Goal: Information Seeking & Learning: Learn about a topic

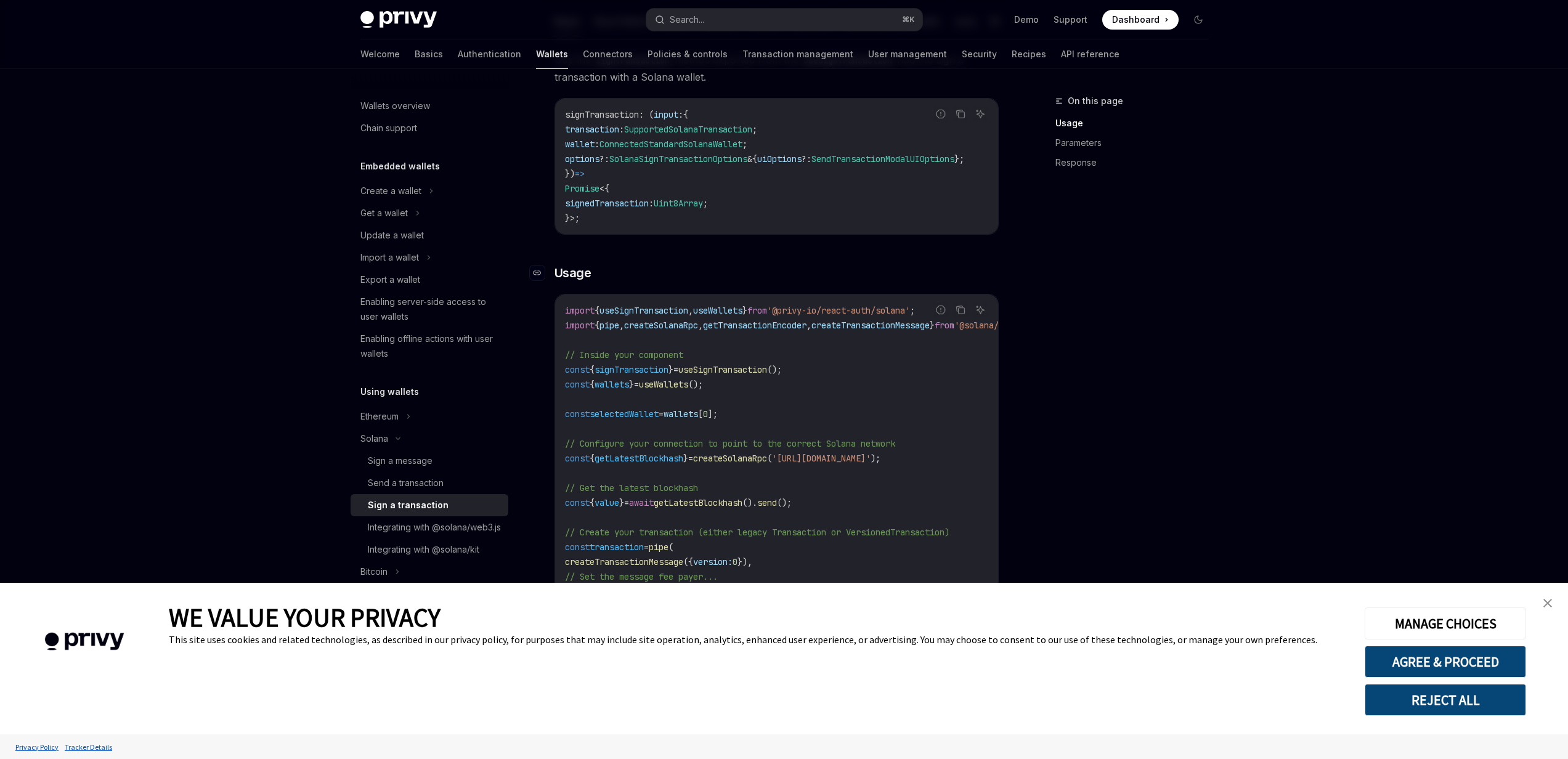
scroll to position [249, 0]
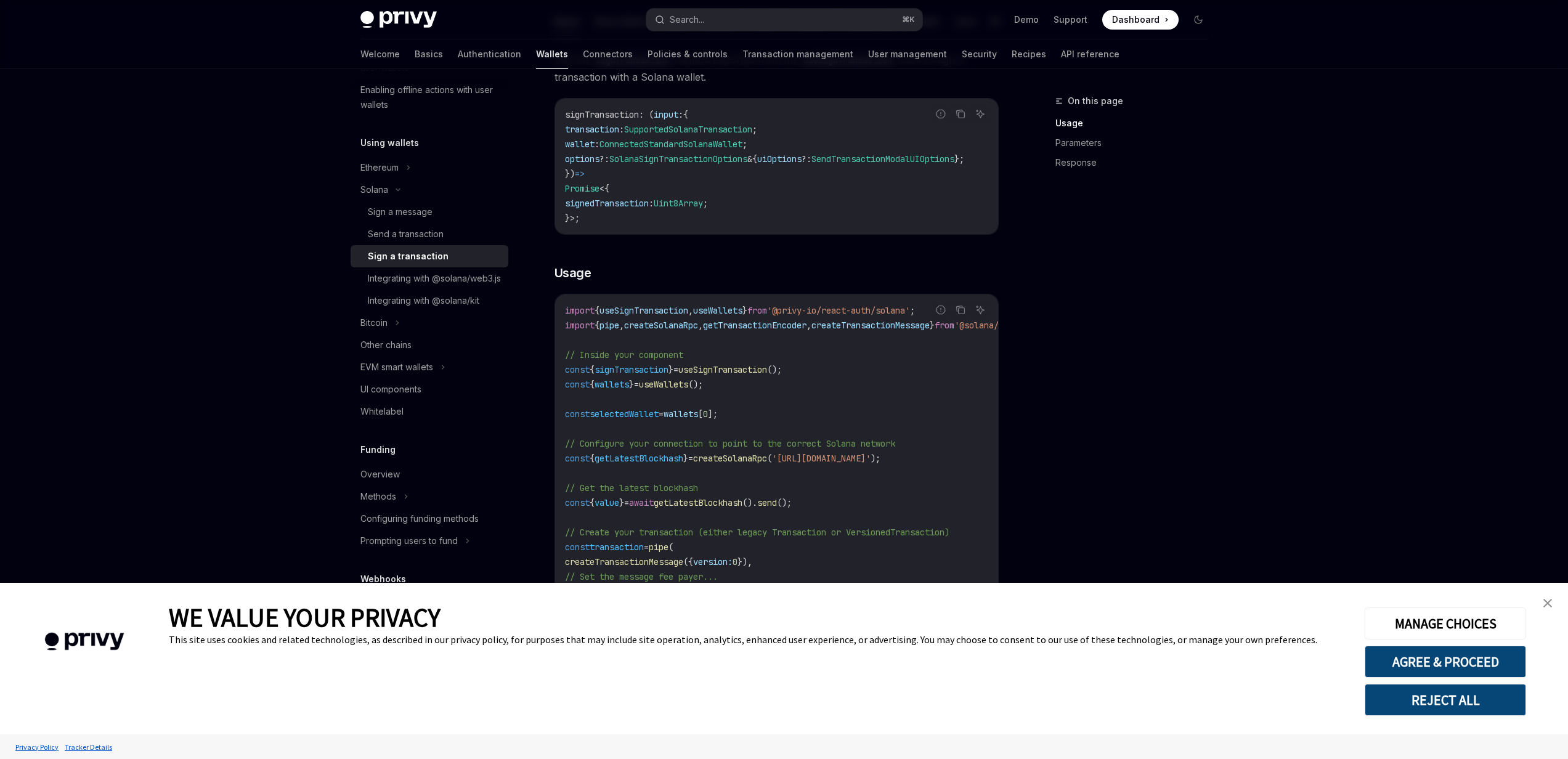
click at [1546, 601] on img "close banner" at bounding box center [1548, 603] width 9 height 9
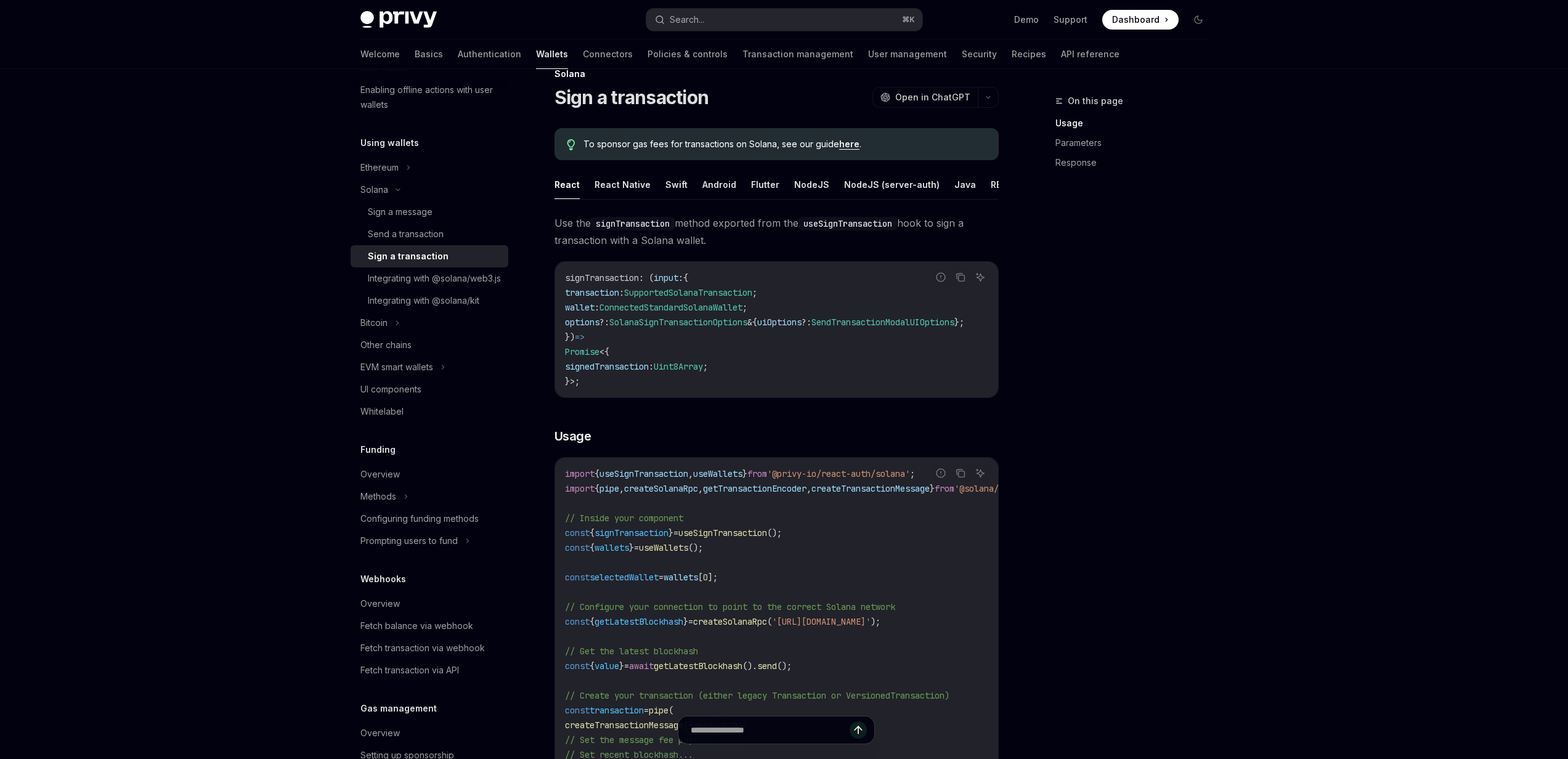
scroll to position [0, 0]
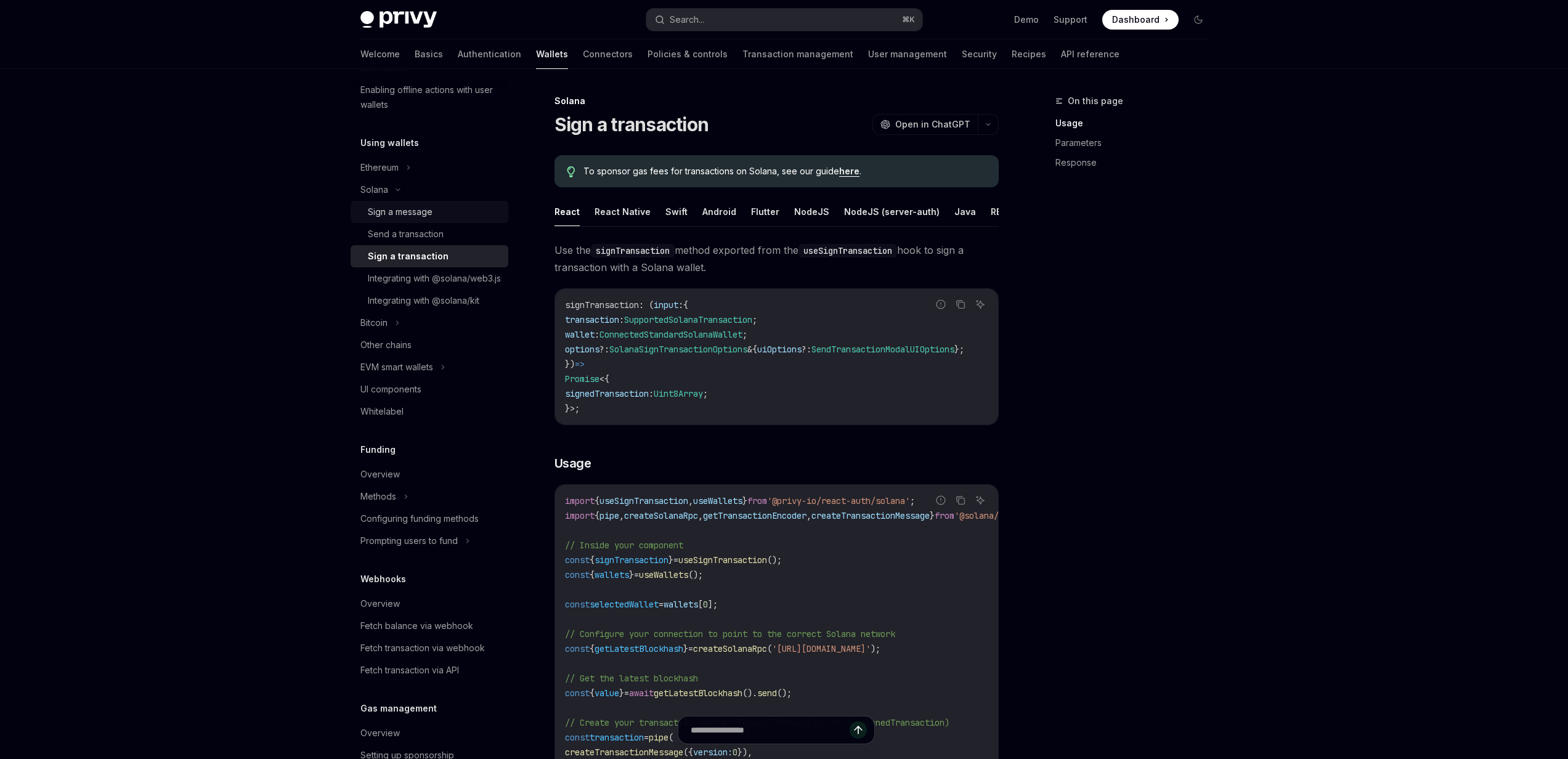
click at [409, 216] on div "Sign a message" at bounding box center [400, 211] width 65 height 15
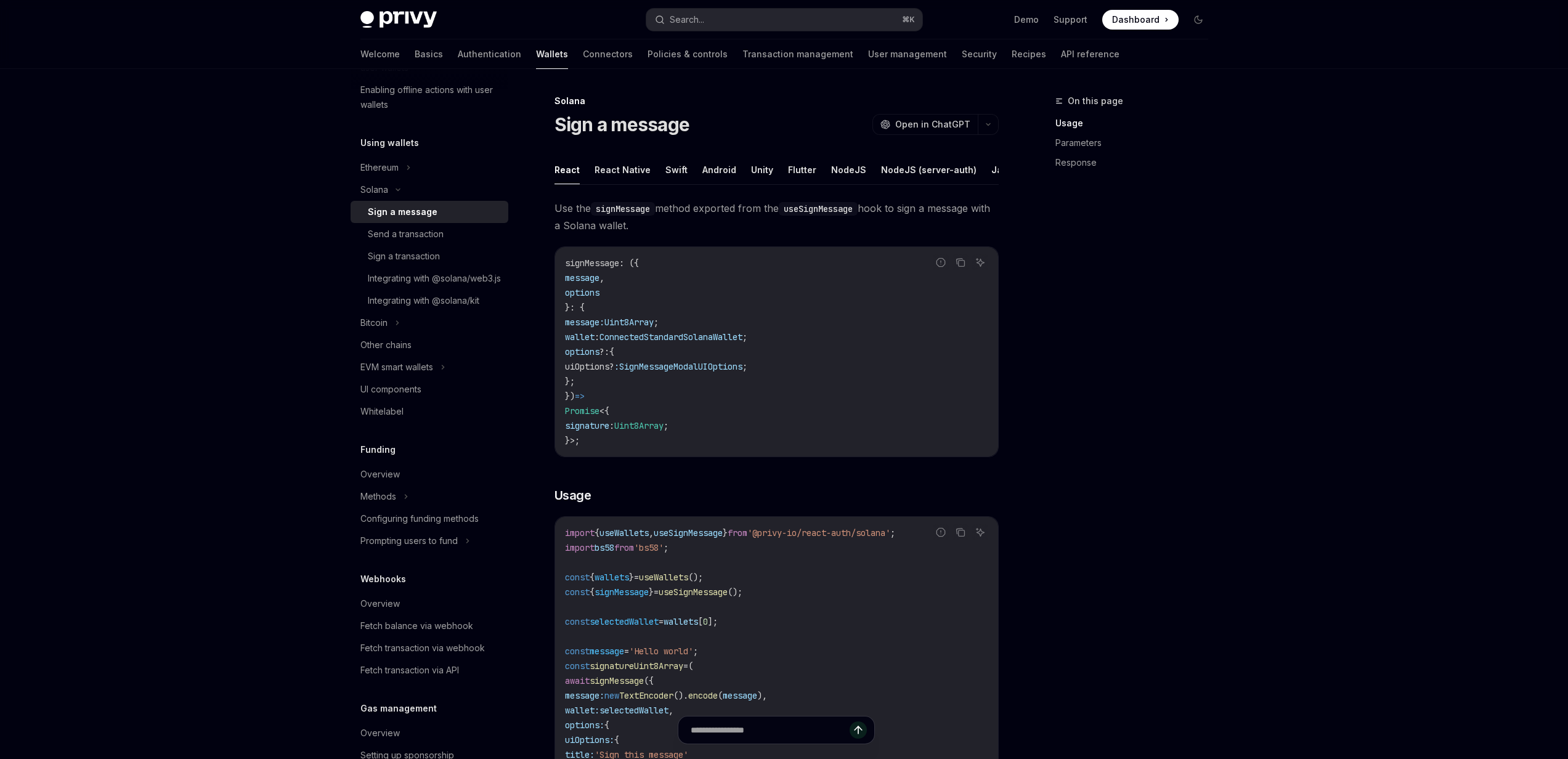
click at [411, 212] on div "Sign a message" at bounding box center [402, 211] width 70 height 15
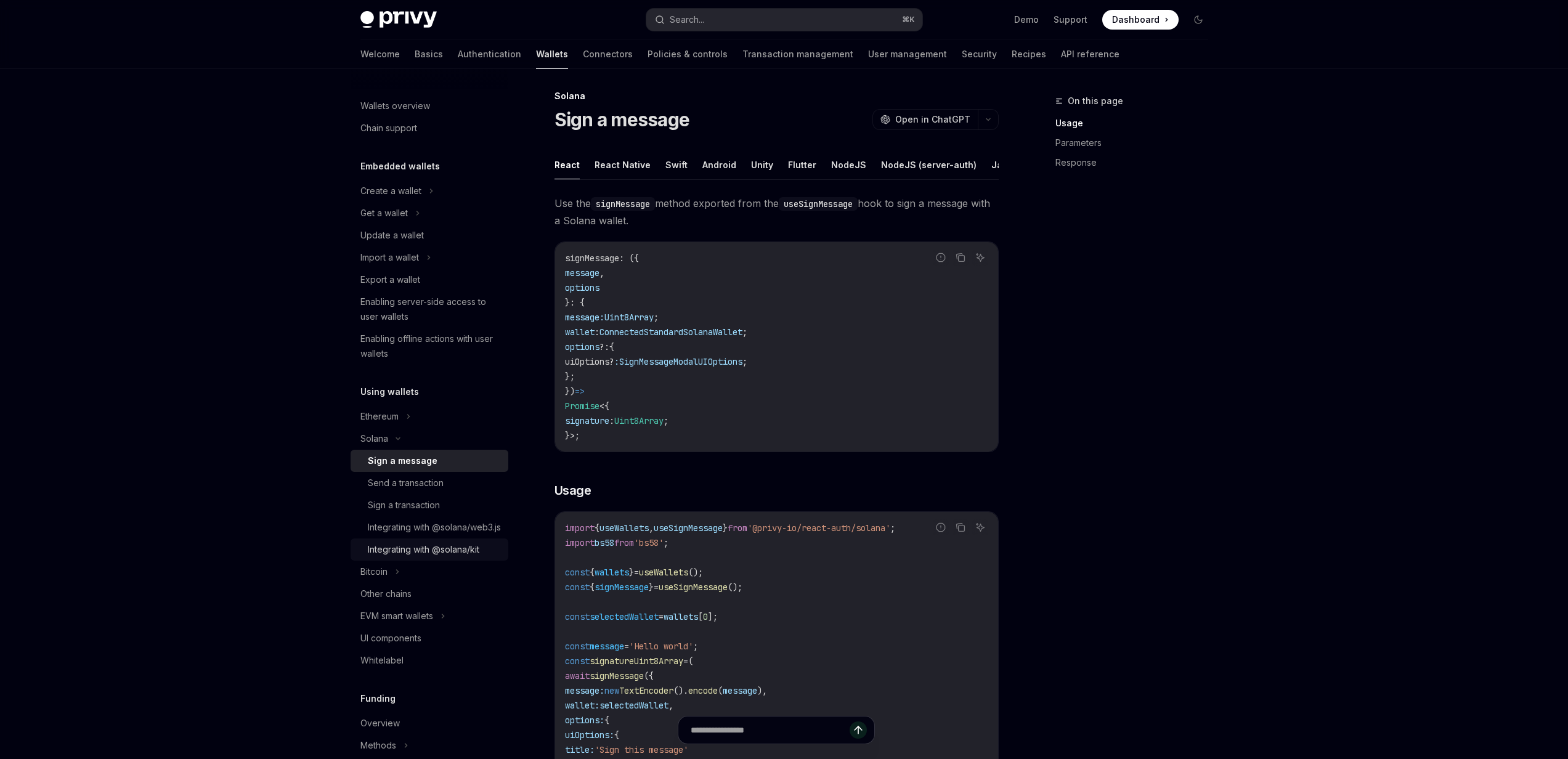
click at [448, 557] on div "Integrating with @solana/kit" at bounding box center [423, 549] width 112 height 15
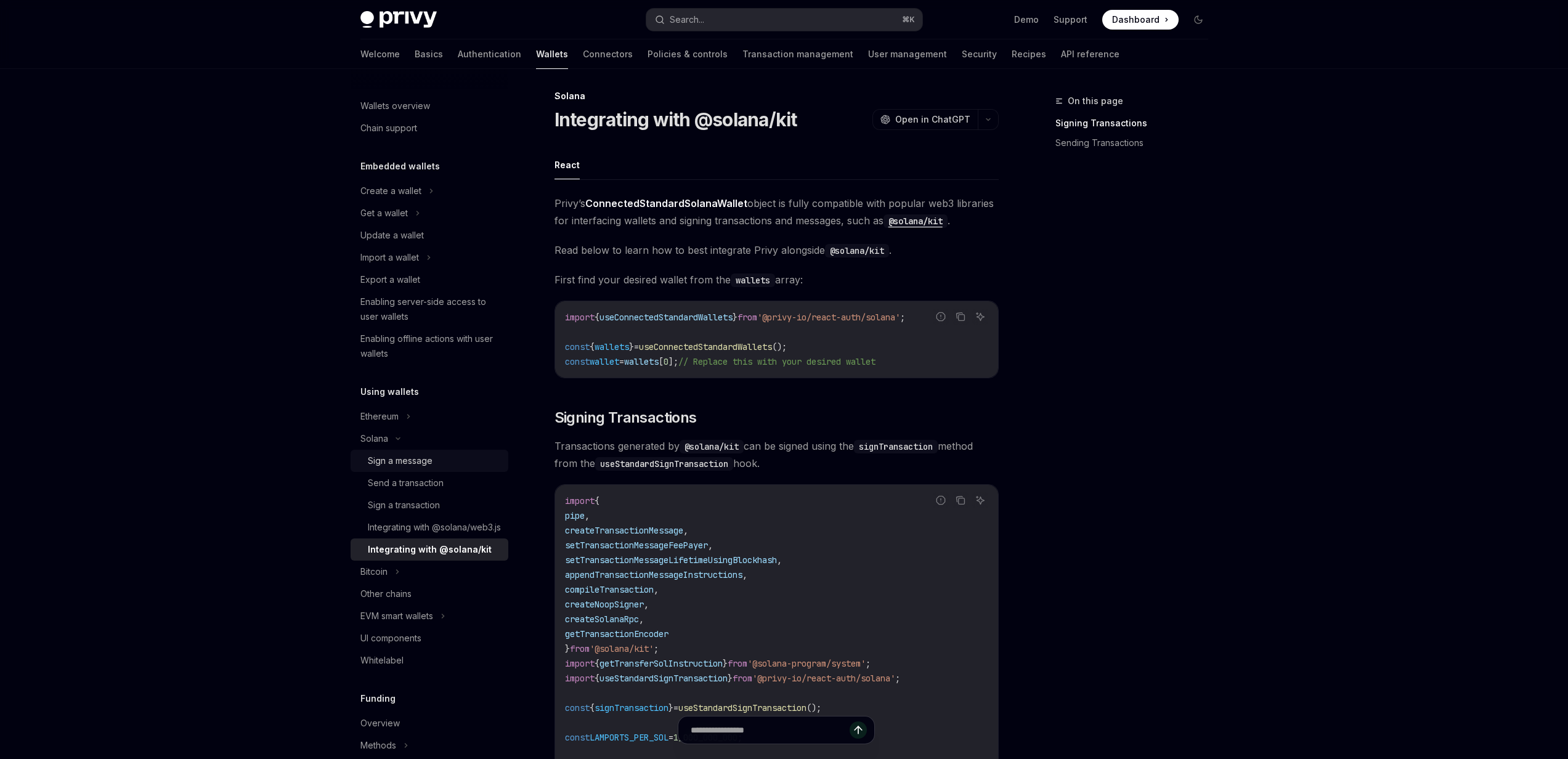
click at [413, 465] on div "Sign a message" at bounding box center [400, 460] width 65 height 15
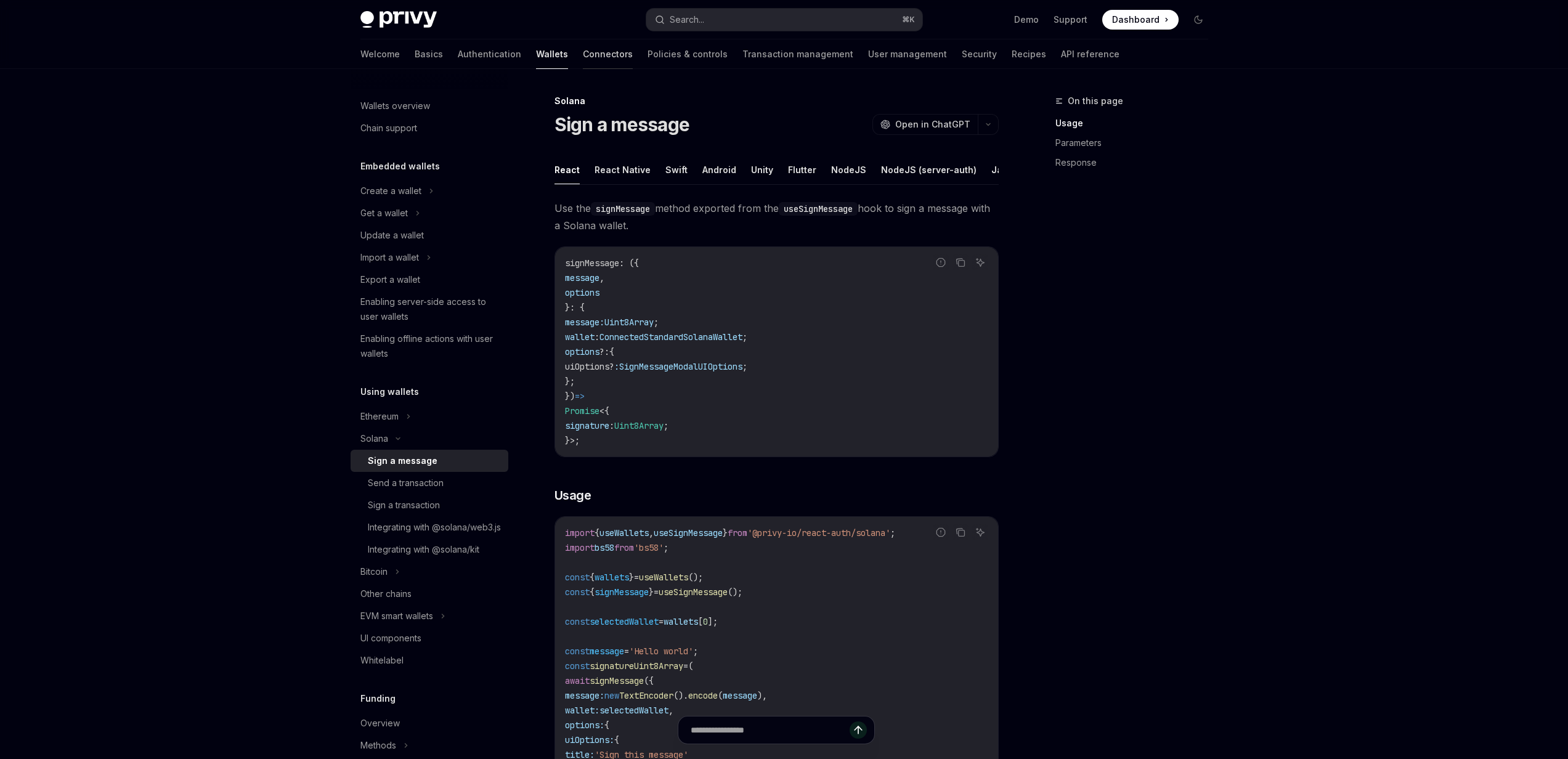
click at [583, 59] on link "Connectors" at bounding box center [608, 54] width 50 height 29
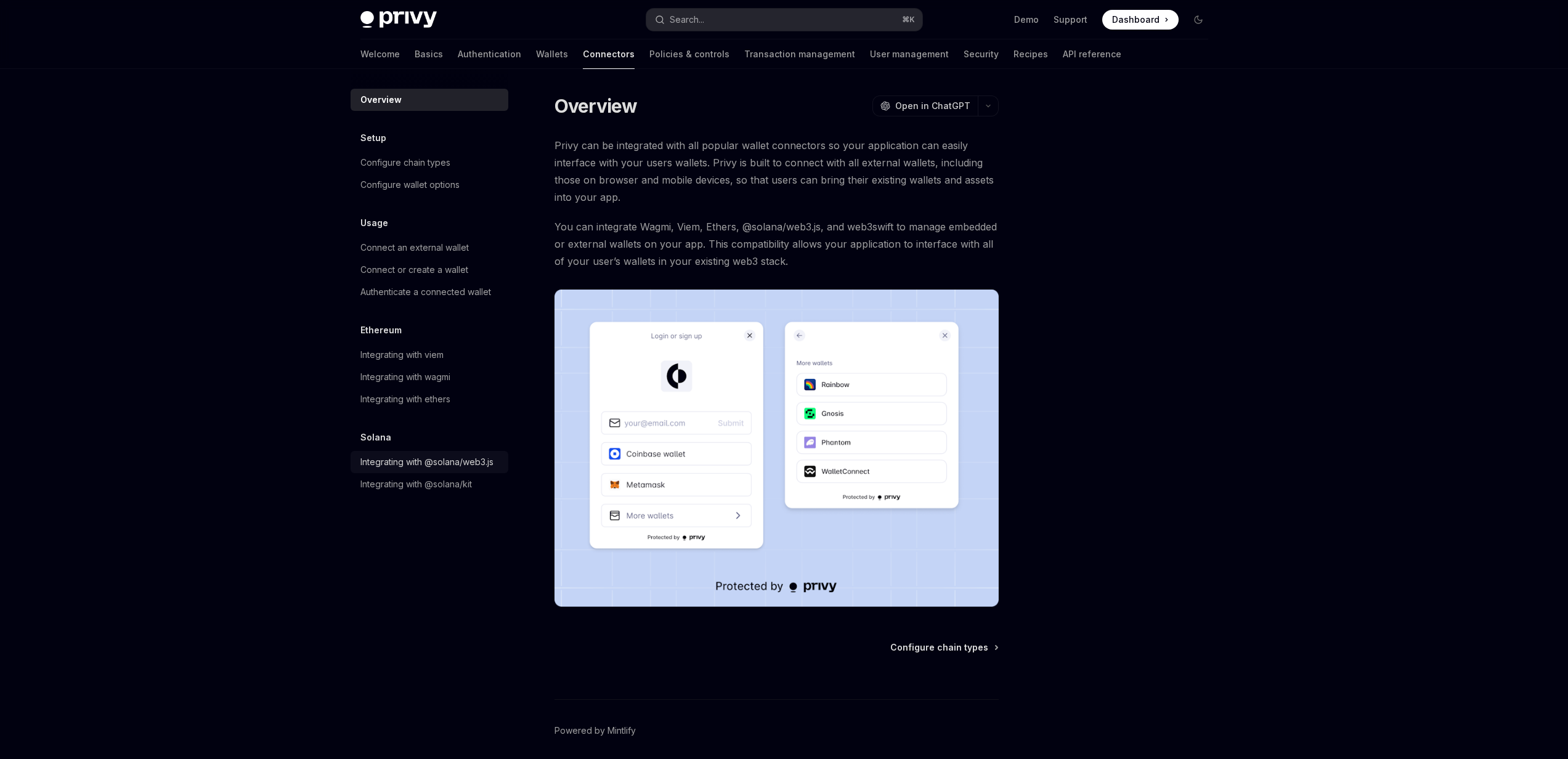
click at [398, 463] on div "Integrating with @solana/web3.js" at bounding box center [427, 462] width 133 height 15
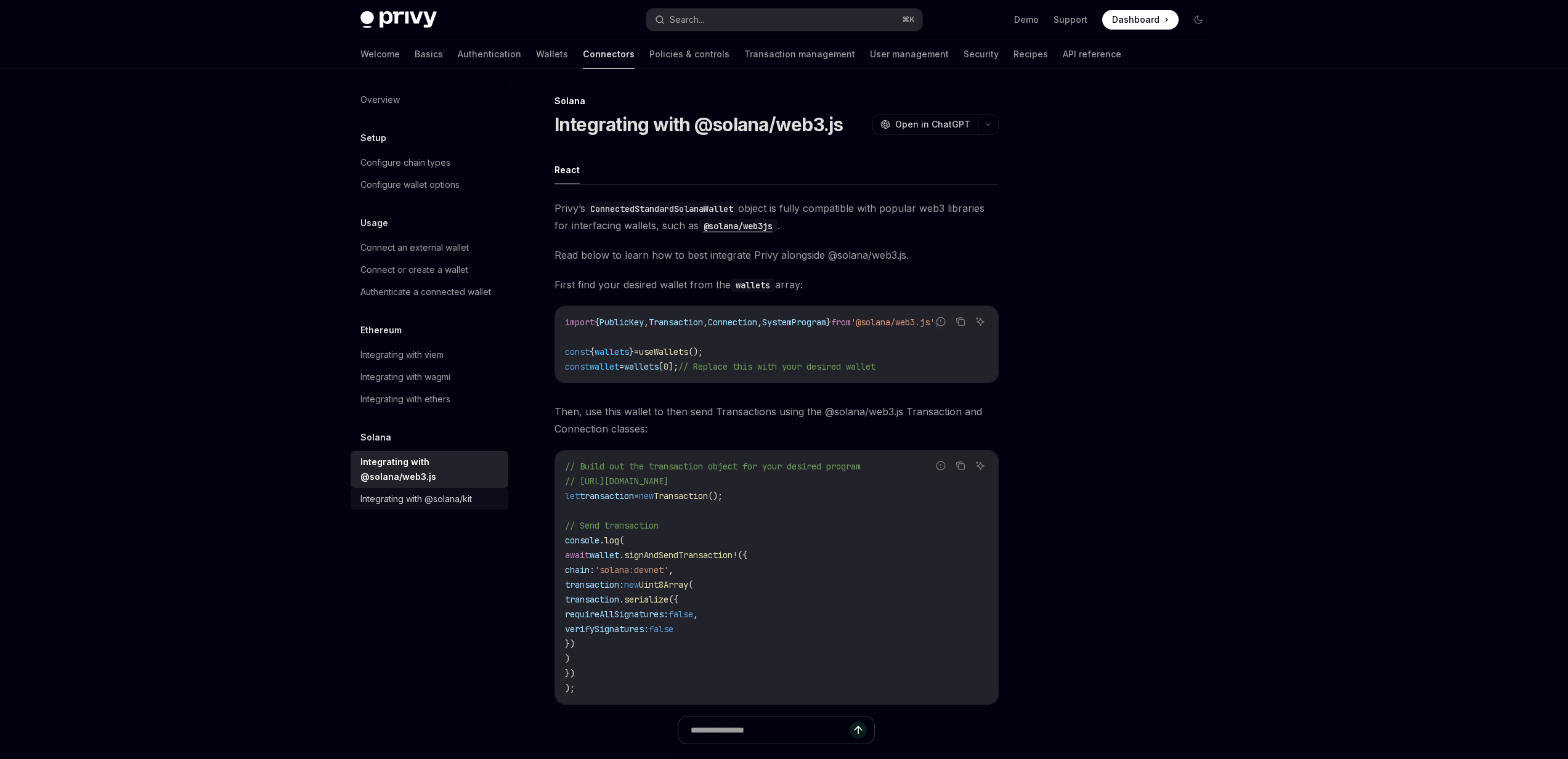
click at [418, 497] on div "Integrating with @solana/kit" at bounding box center [416, 499] width 112 height 15
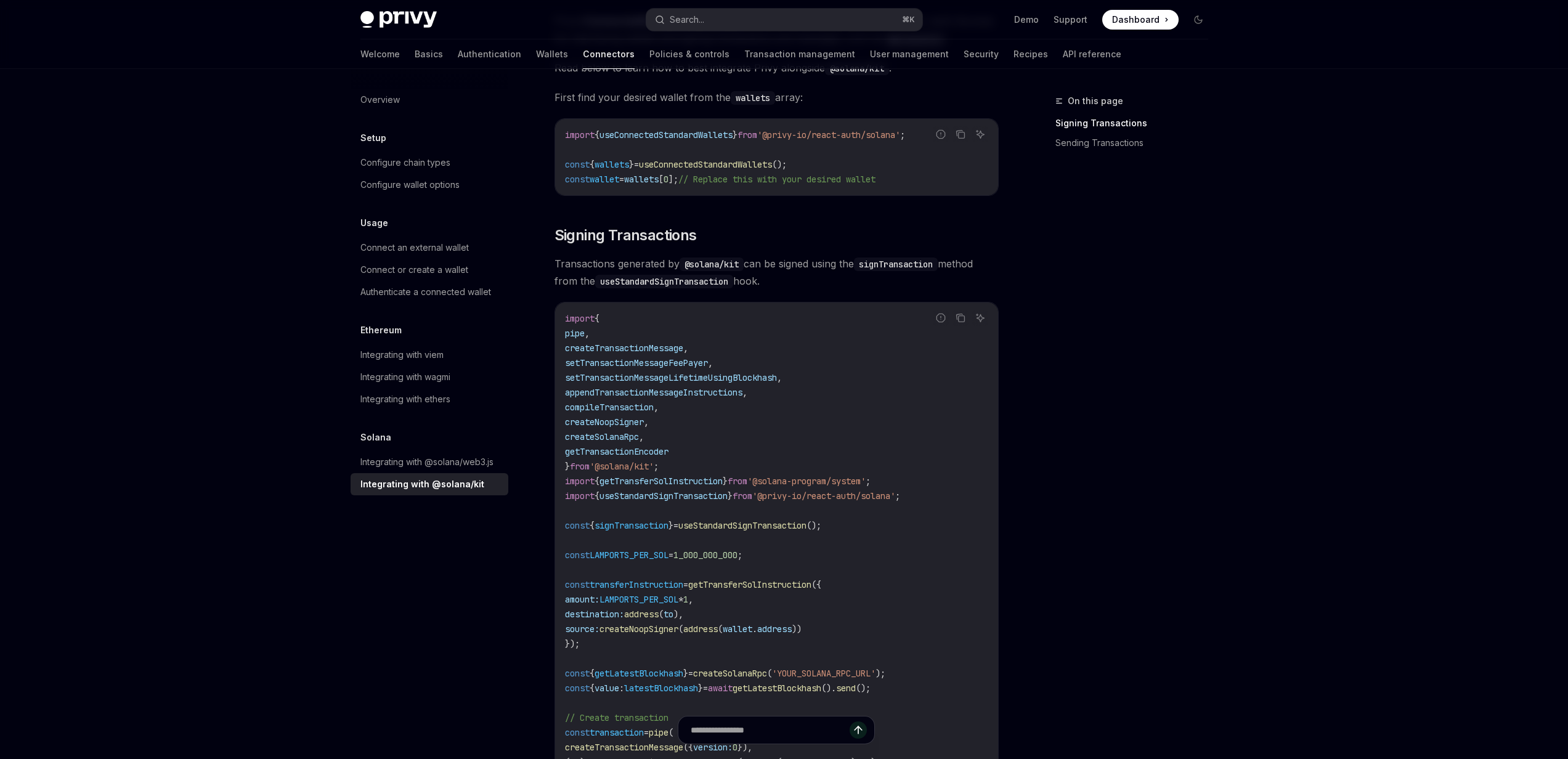
scroll to position [232, 0]
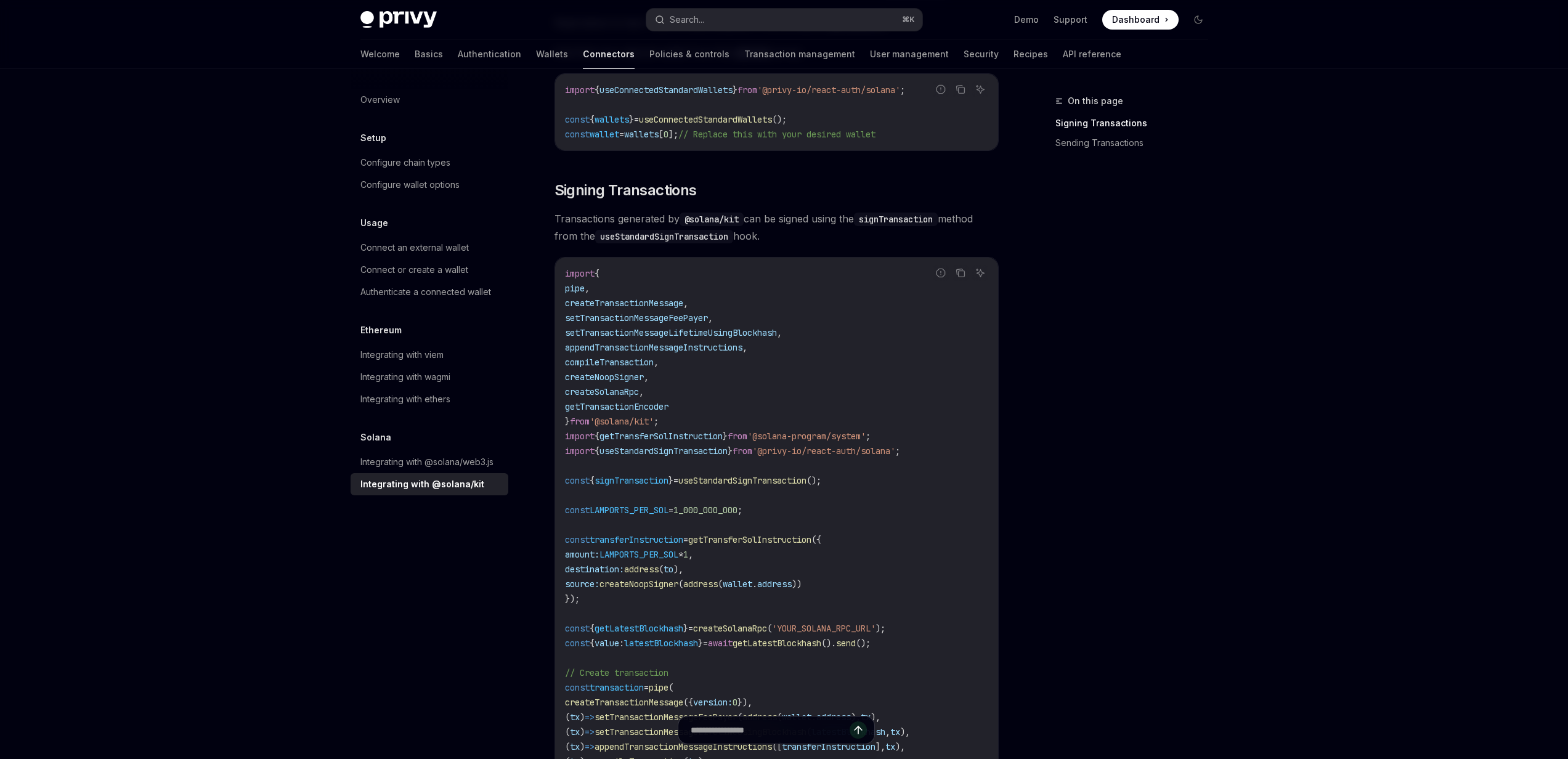
click at [690, 446] on span "useStandardSignTransaction" at bounding box center [664, 451] width 128 height 11
copy span "useStandardSignTransaction"
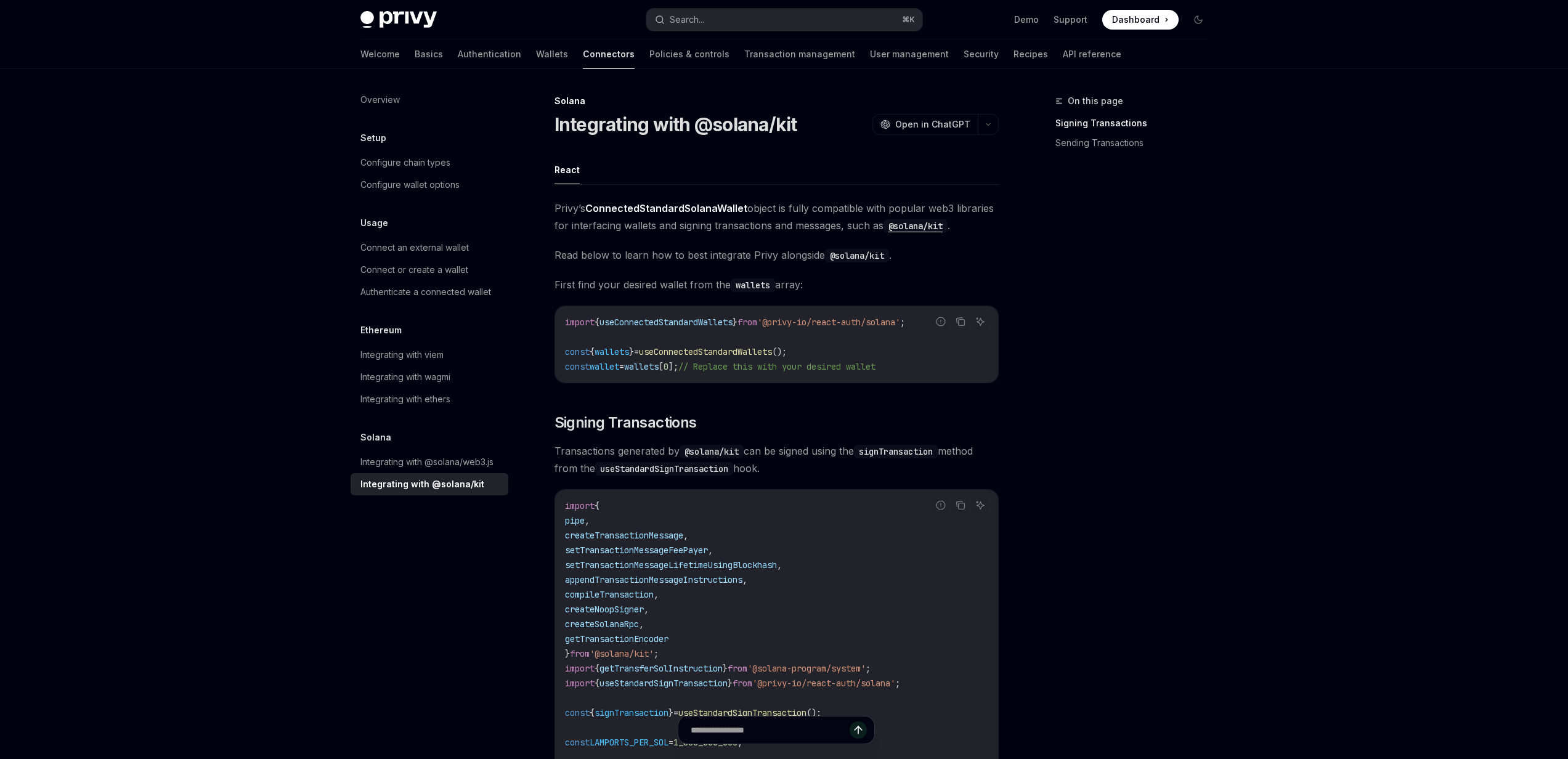
click at [717, 354] on span "useConnectedStandardWallets" at bounding box center [705, 351] width 133 height 11
click at [717, 350] on span "useConnectedStandardWallets" at bounding box center [705, 351] width 133 height 11
drag, startPoint x: 717, startPoint y: 350, endPoint x: 625, endPoint y: 350, distance: 92.0
click at [716, 350] on span "useConnectedStandardWallets" at bounding box center [705, 351] width 133 height 11
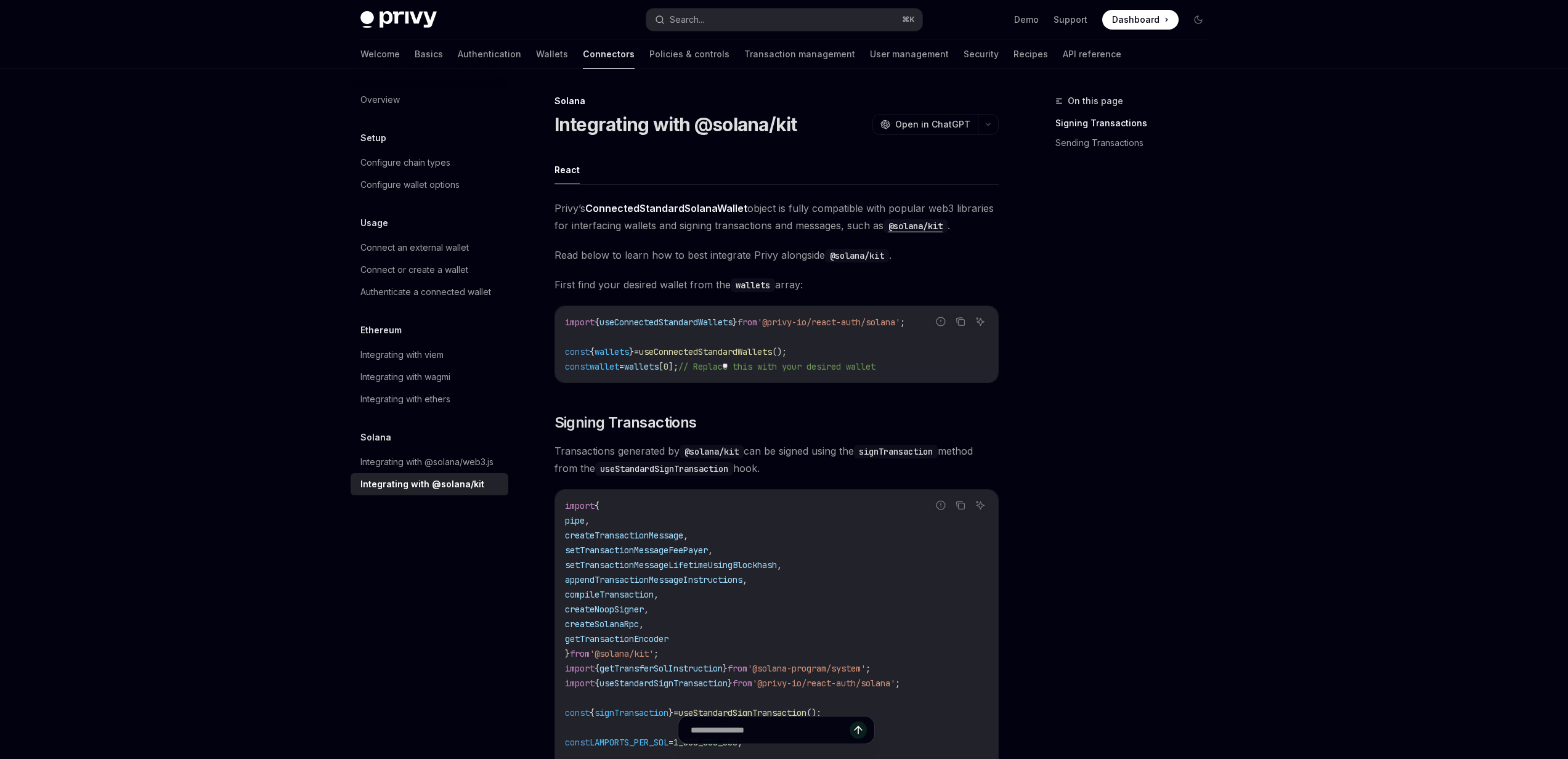
click at [615, 352] on span "wallets" at bounding box center [612, 351] width 34 height 11
click at [608, 364] on span "wallet" at bounding box center [604, 366] width 29 height 11
click at [994, 125] on icon "button" at bounding box center [988, 124] width 15 height 5
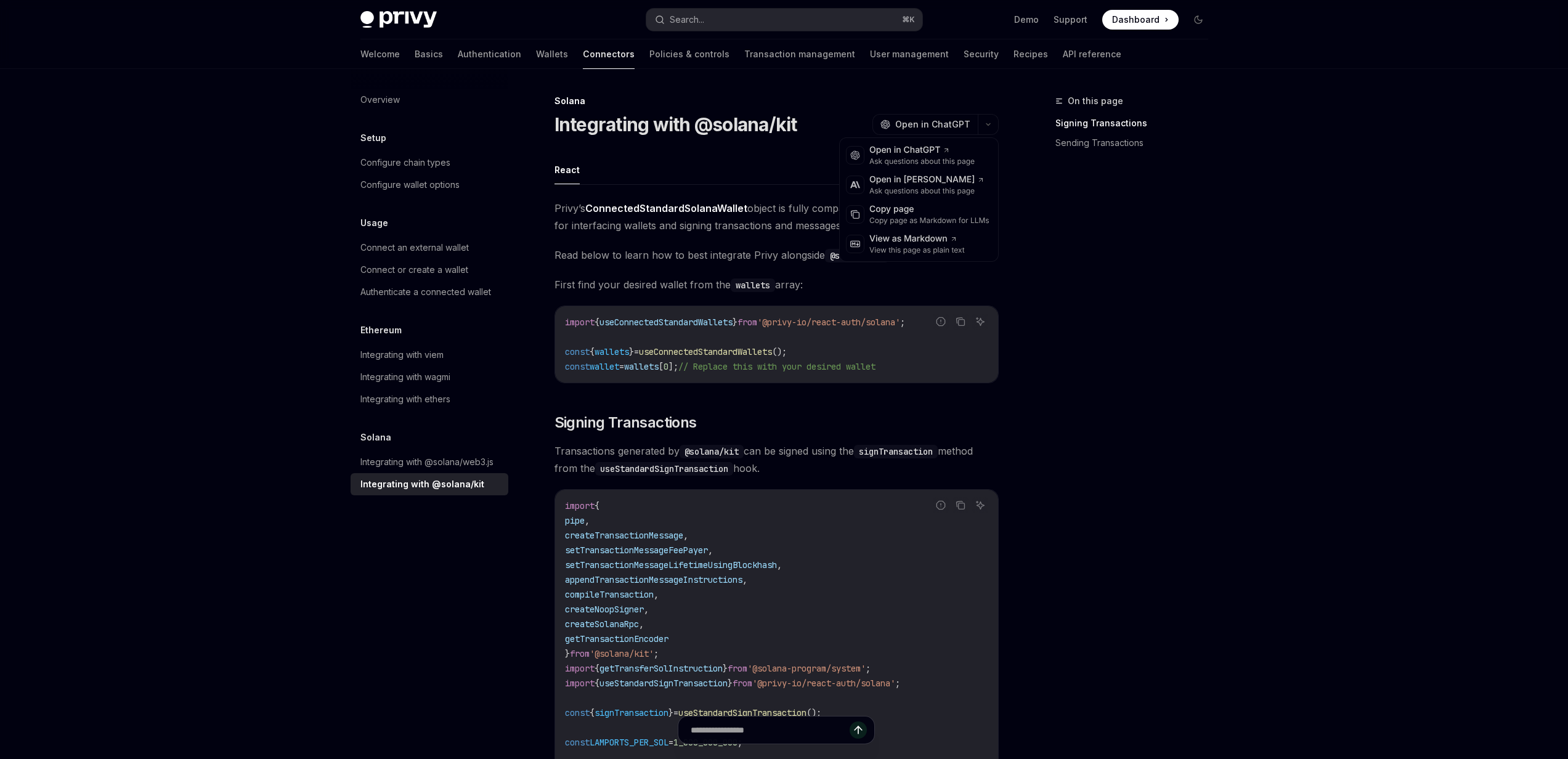
click at [1096, 253] on div "On this page Signing Transactions Sending Transactions" at bounding box center [1124, 426] width 187 height 665
click at [1063, 55] on link "API reference" at bounding box center [1092, 54] width 59 height 29
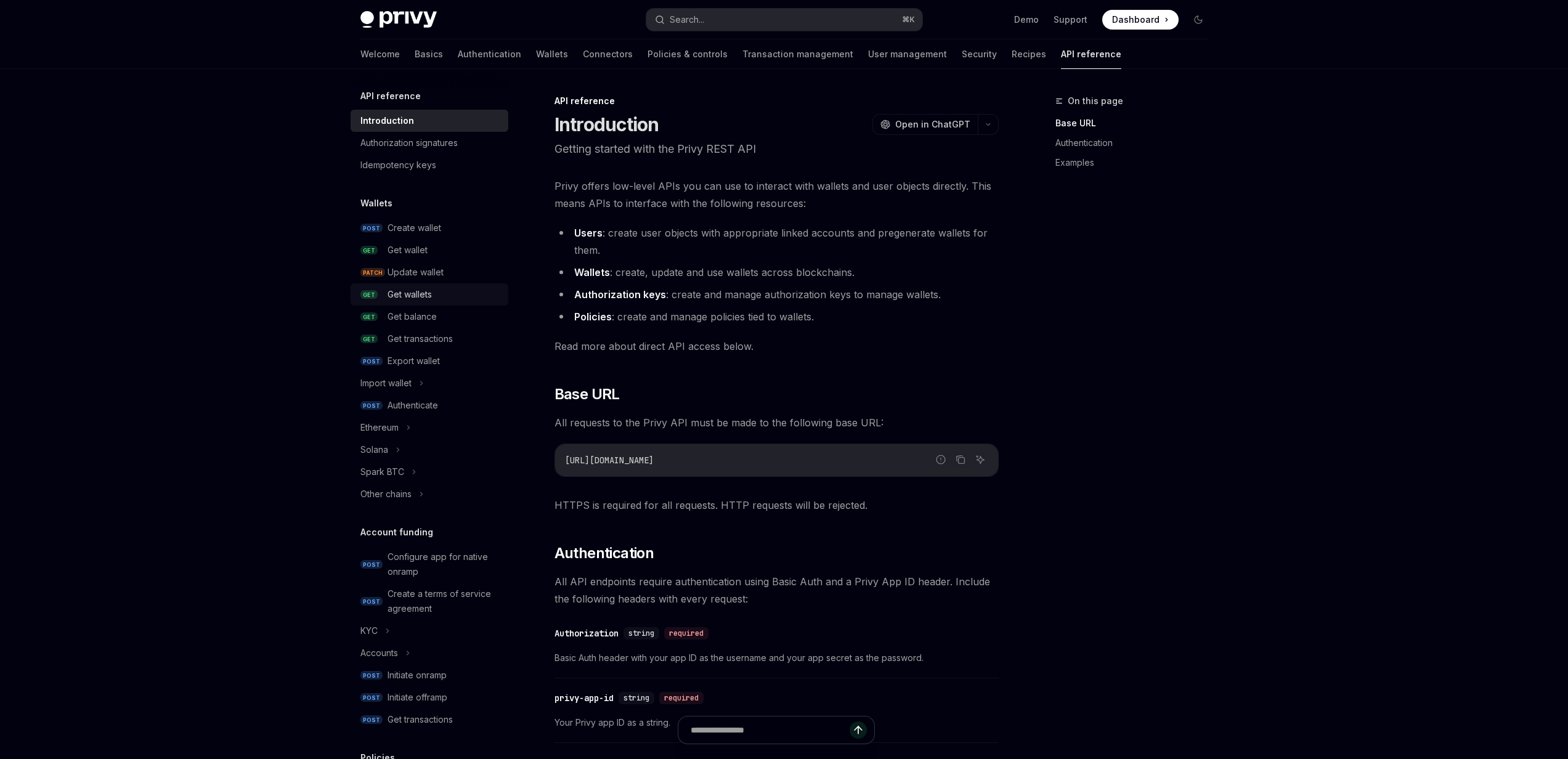
click at [416, 292] on div "Get wallets" at bounding box center [409, 294] width 44 height 15
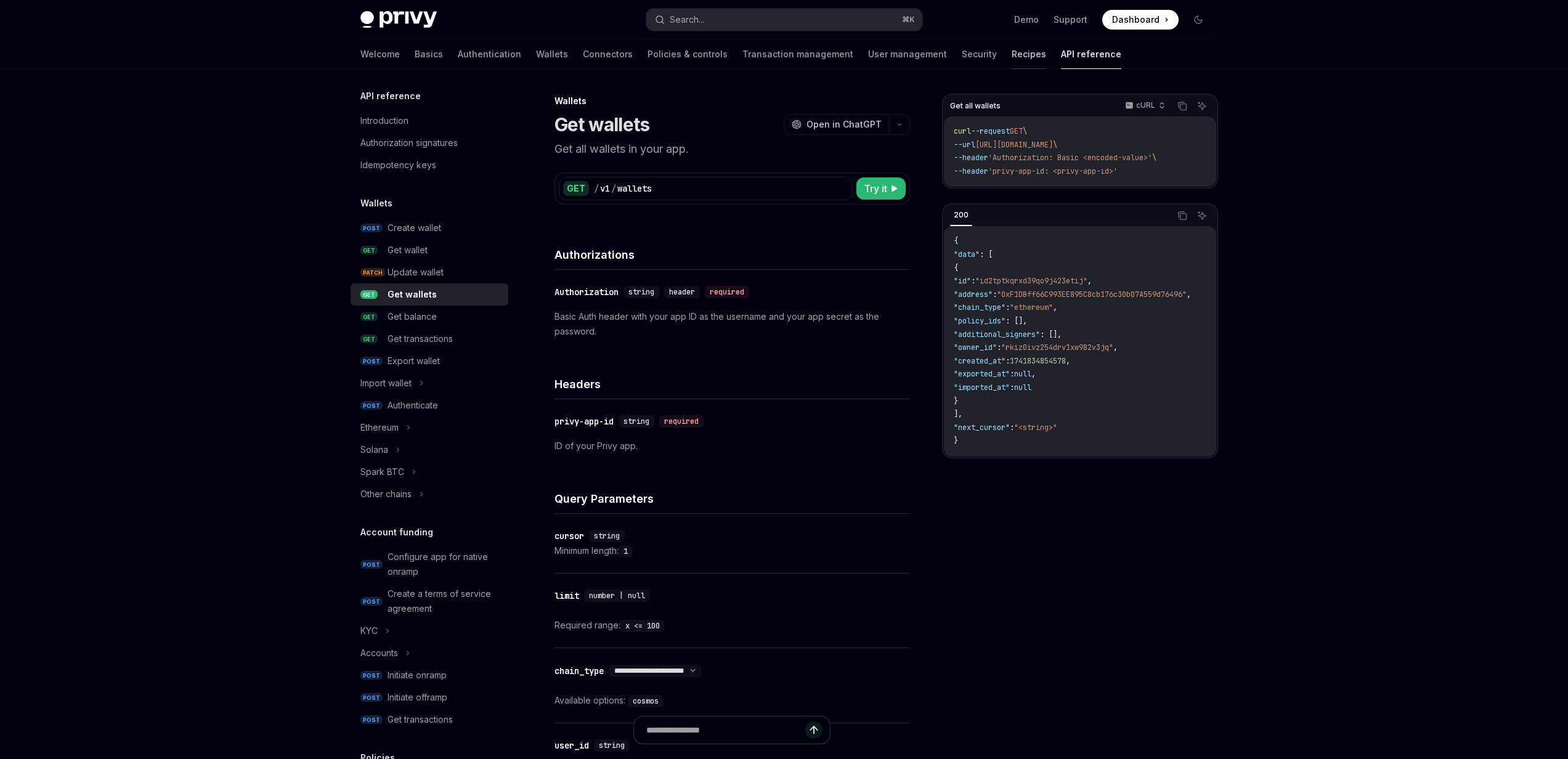
click at [1012, 60] on link "Recipes" at bounding box center [1029, 54] width 34 height 29
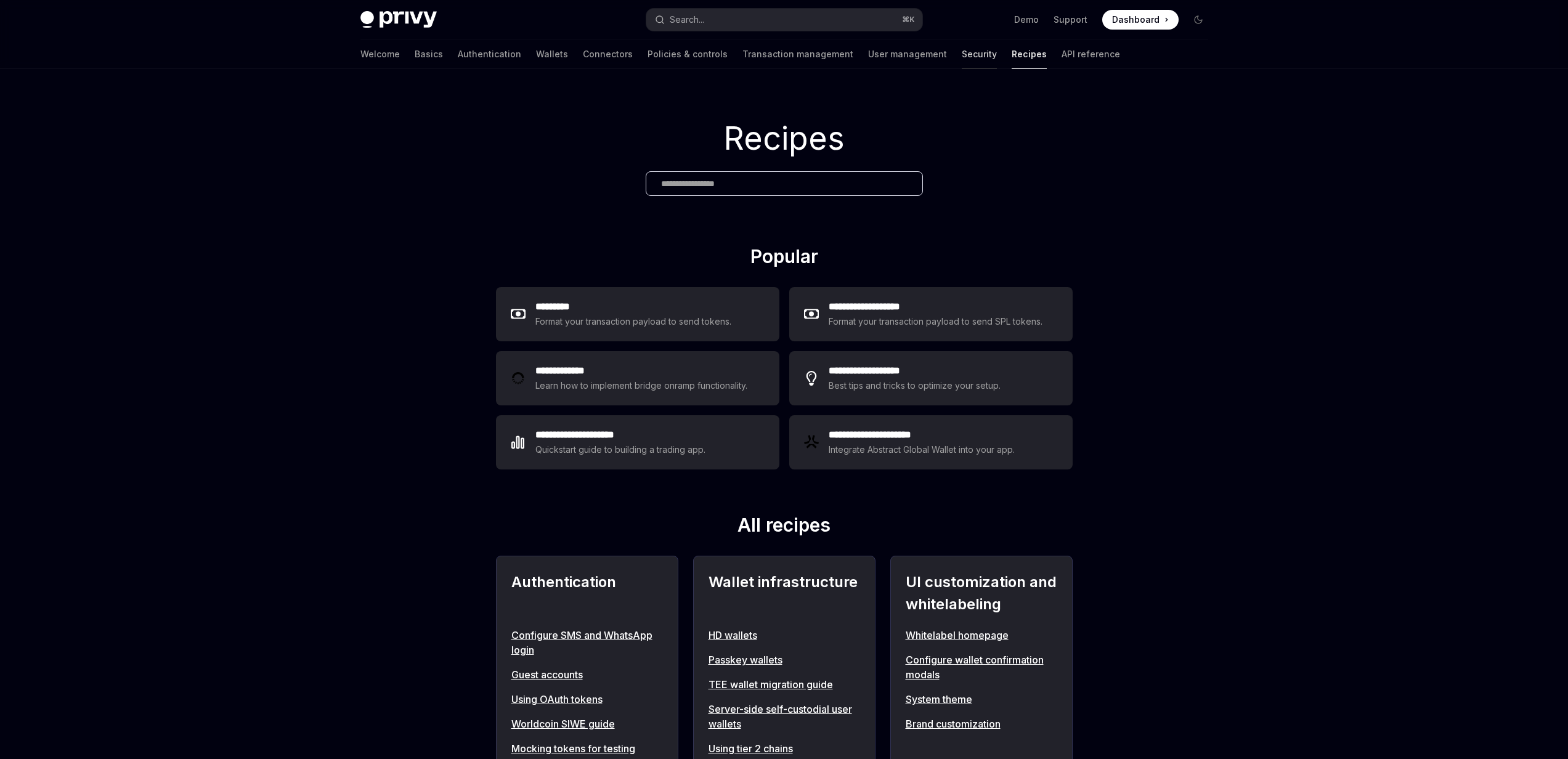
click at [962, 61] on link "Security" at bounding box center [979, 54] width 35 height 29
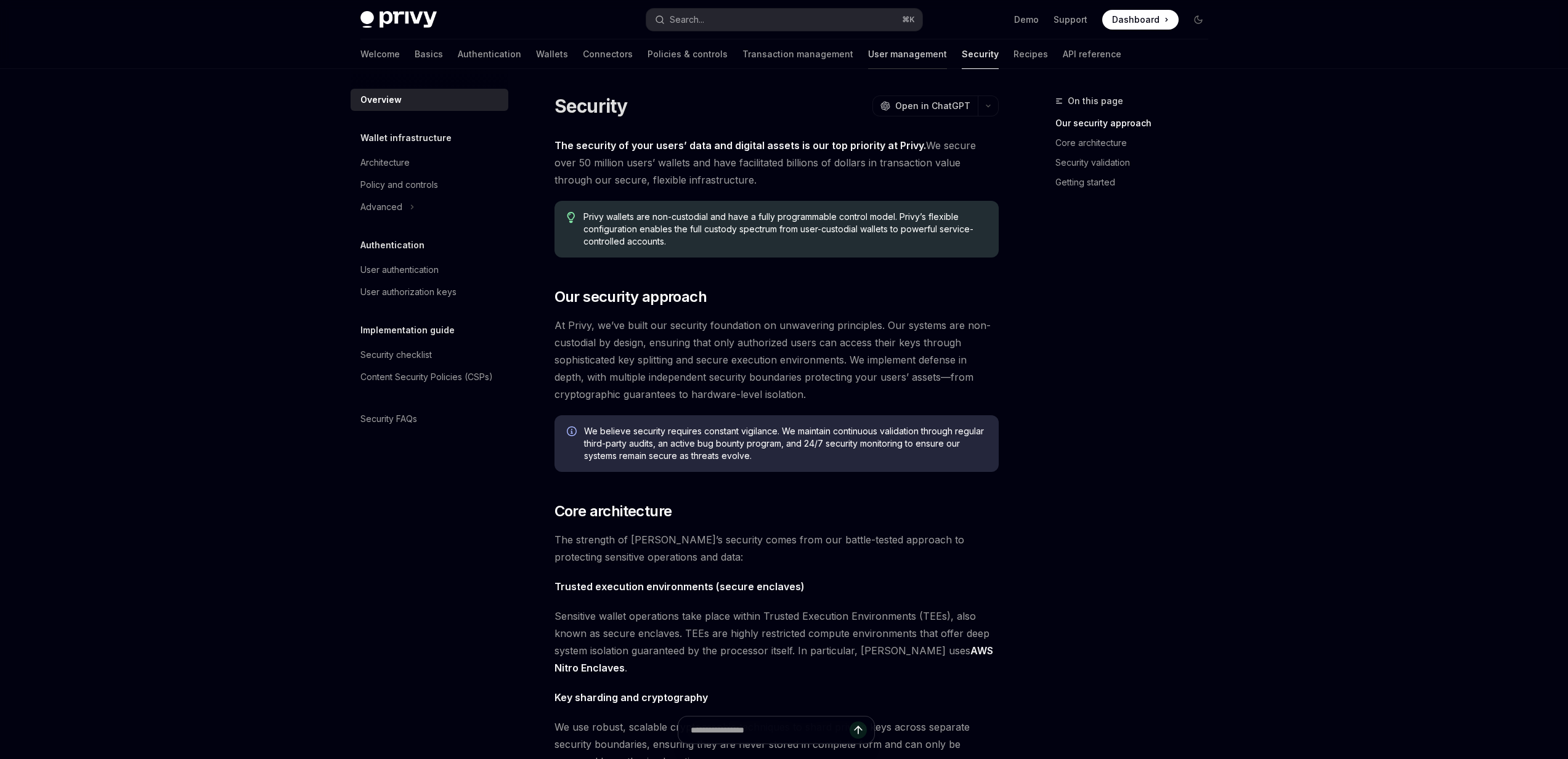
click at [868, 57] on link "User management" at bounding box center [907, 54] width 79 height 29
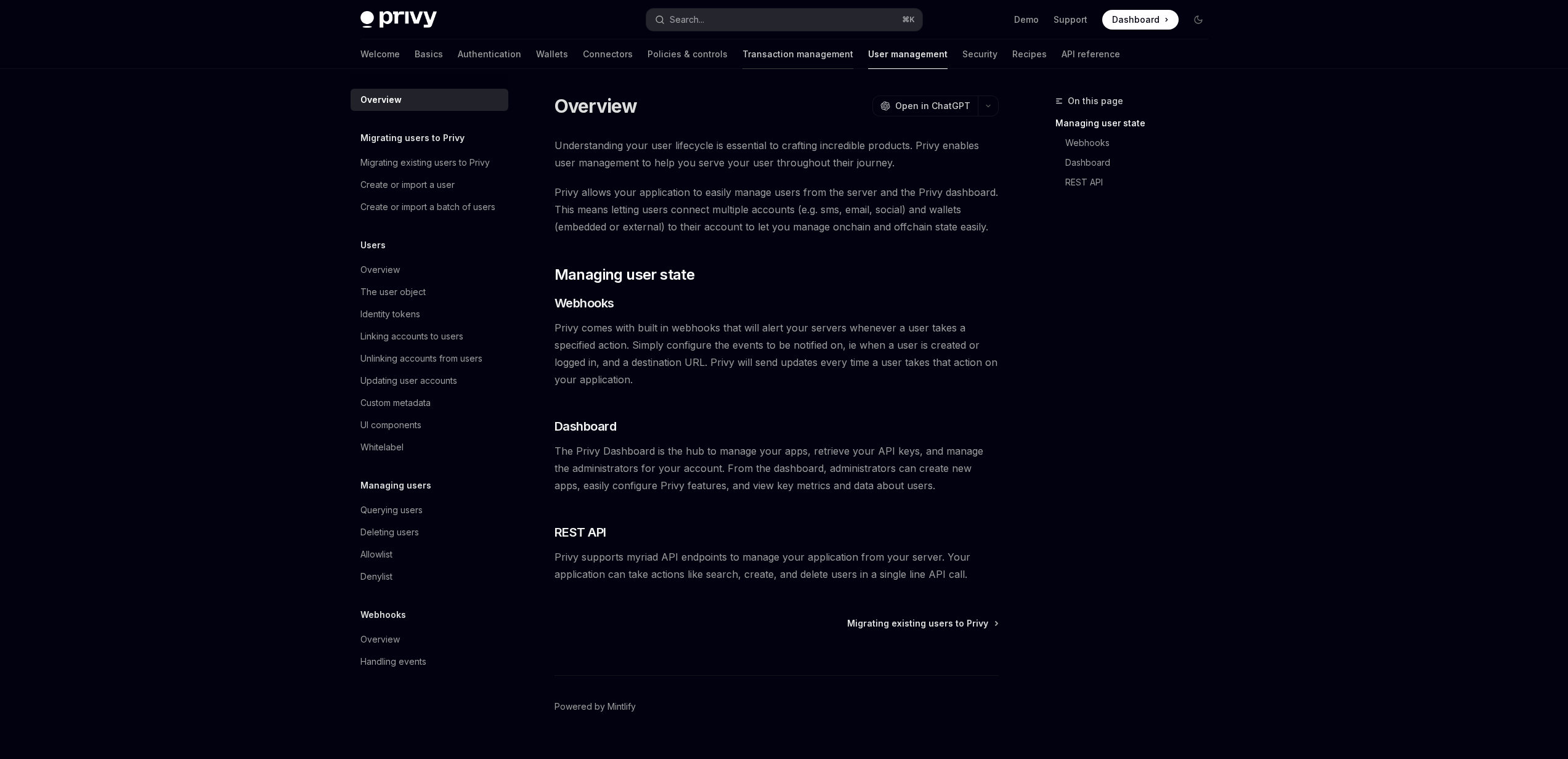
click at [743, 58] on link "Transaction management" at bounding box center [798, 54] width 111 height 29
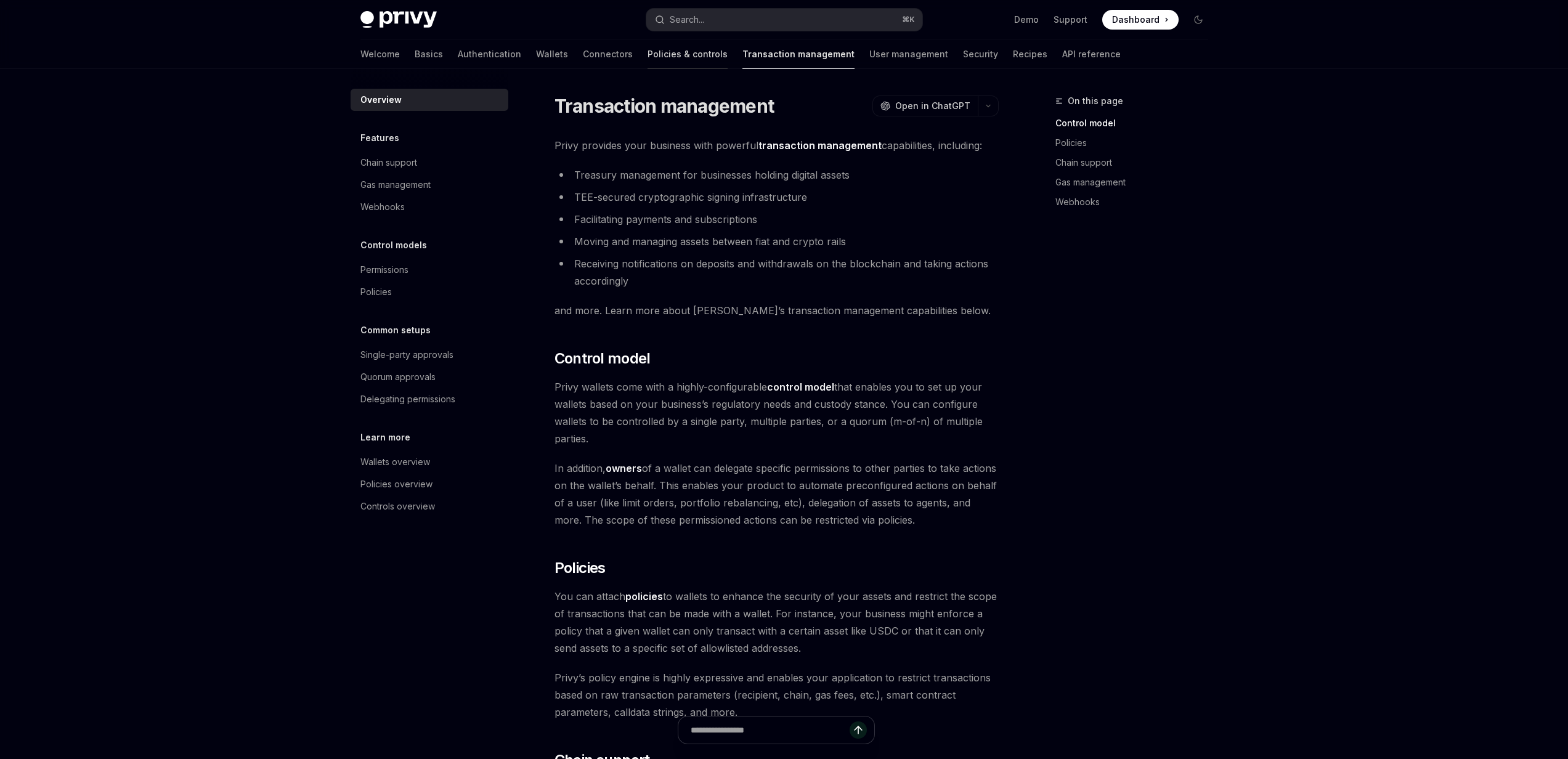
click at [648, 57] on link "Policies & controls" at bounding box center [687, 54] width 80 height 29
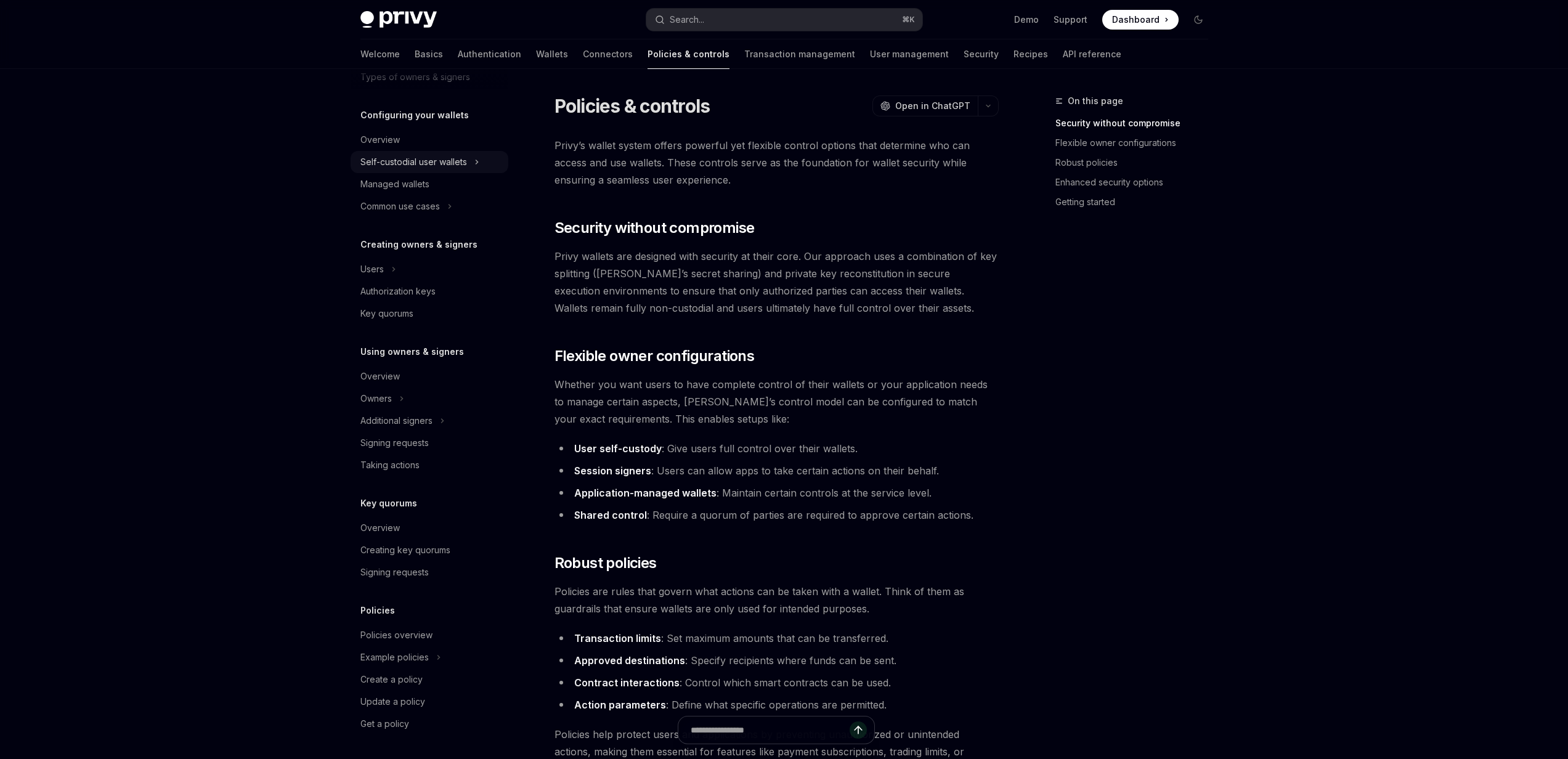
scroll to position [109, 0]
click at [583, 60] on link "Connectors" at bounding box center [608, 54] width 50 height 29
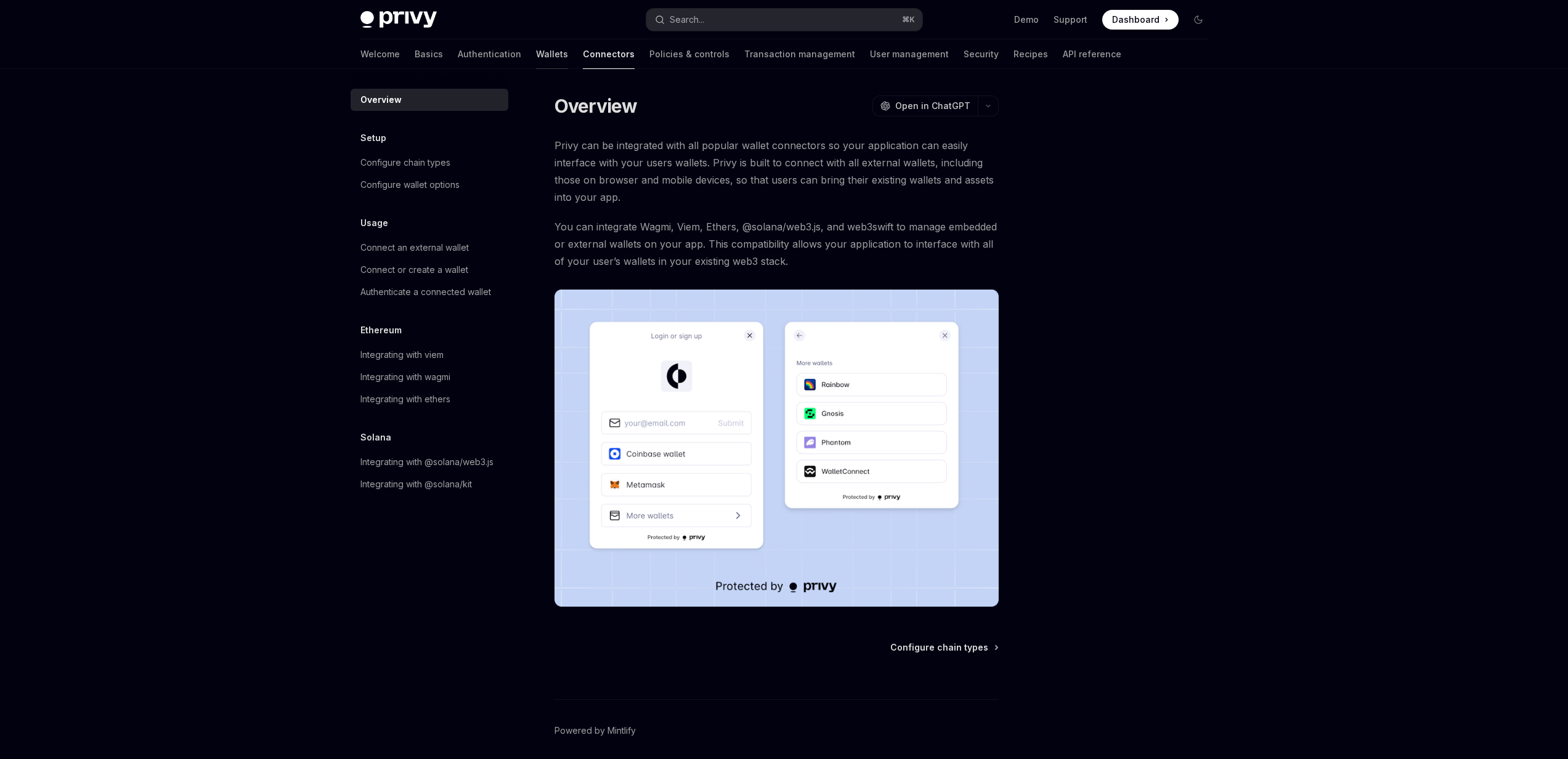
click at [536, 60] on link "Wallets" at bounding box center [552, 54] width 32 height 29
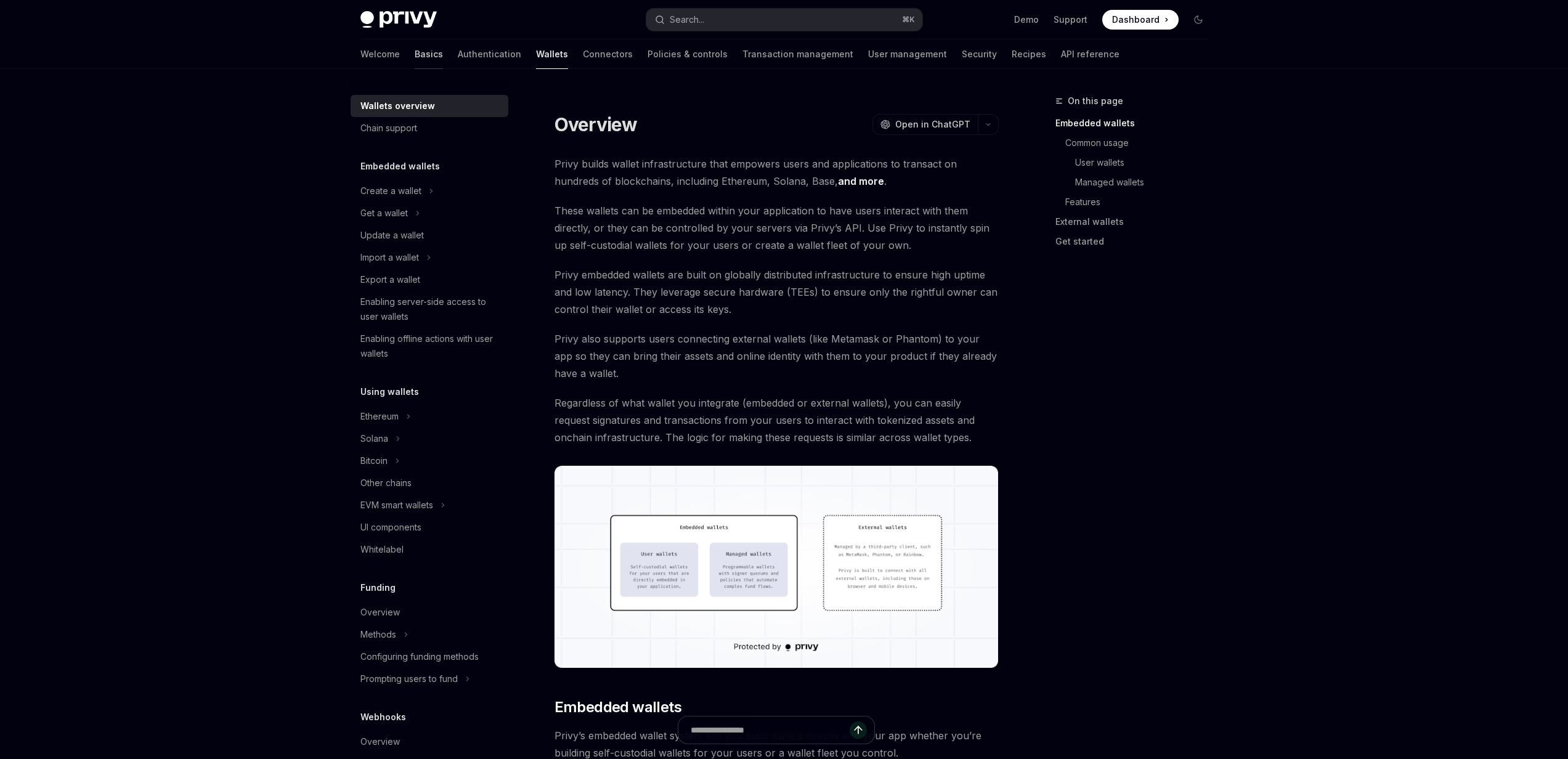
click at [415, 59] on link "Basics" at bounding box center [429, 54] width 28 height 29
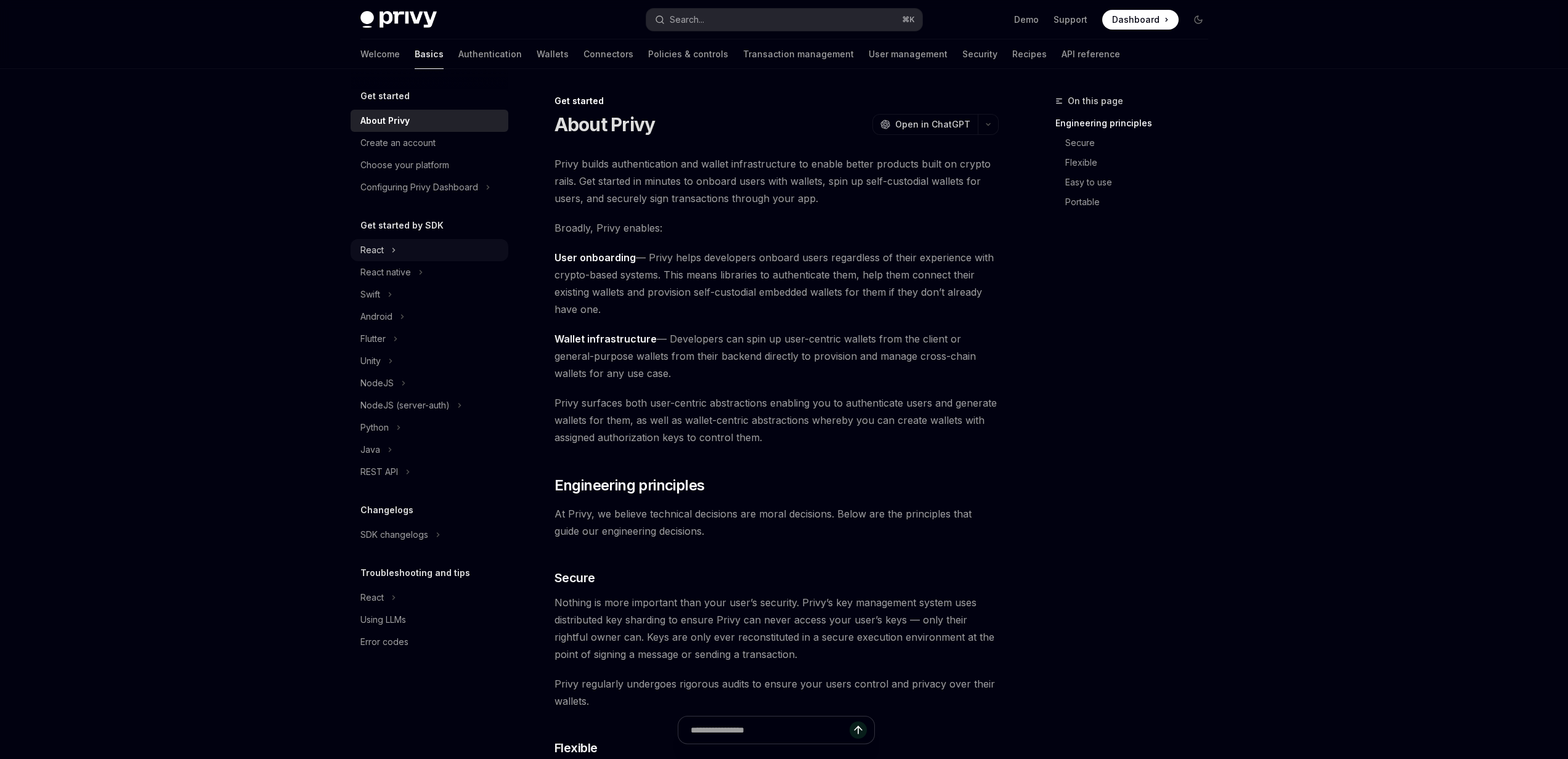
click at [431, 248] on div "React" at bounding box center [429, 250] width 158 height 22
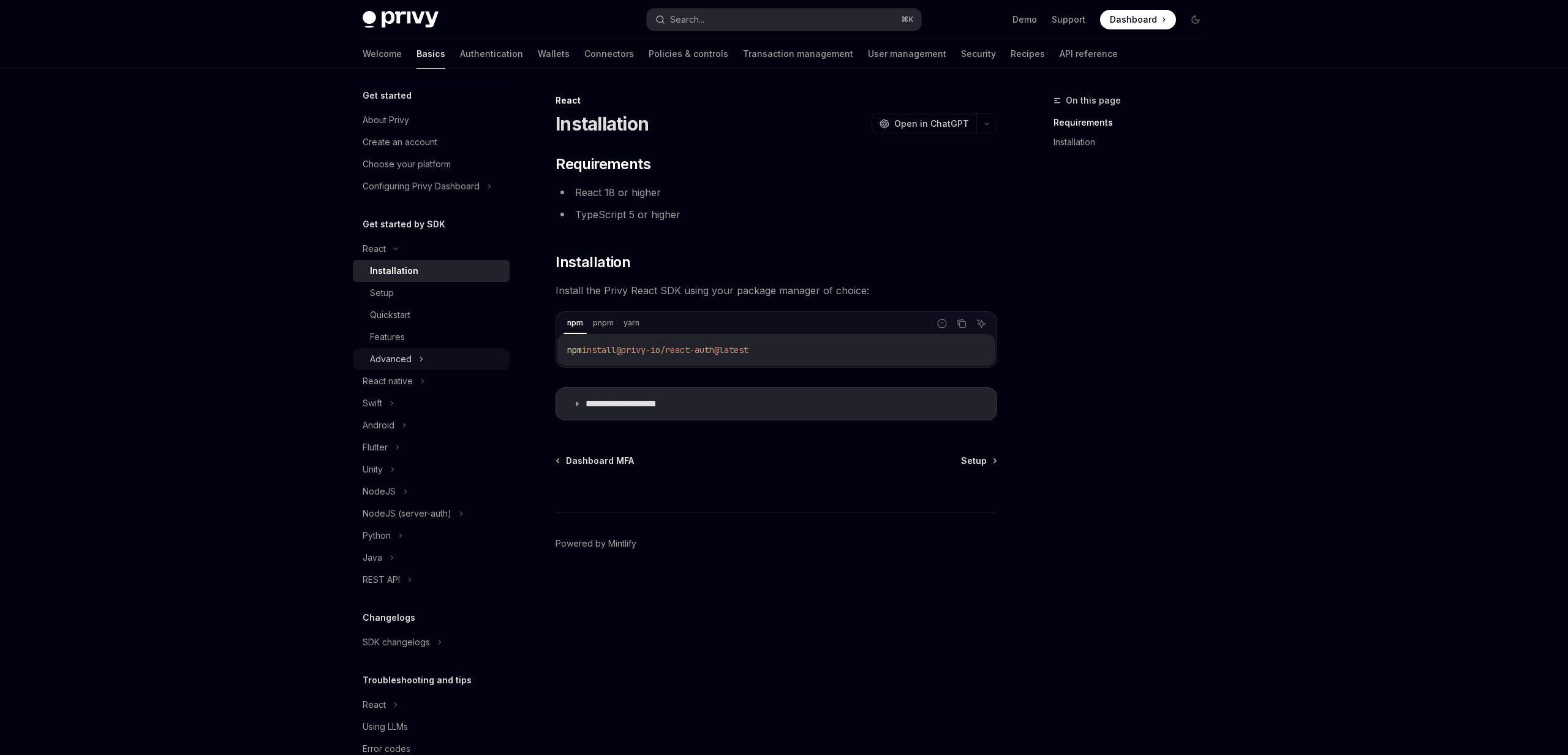
click at [429, 357] on div "Advanced" at bounding box center [431, 359] width 157 height 22
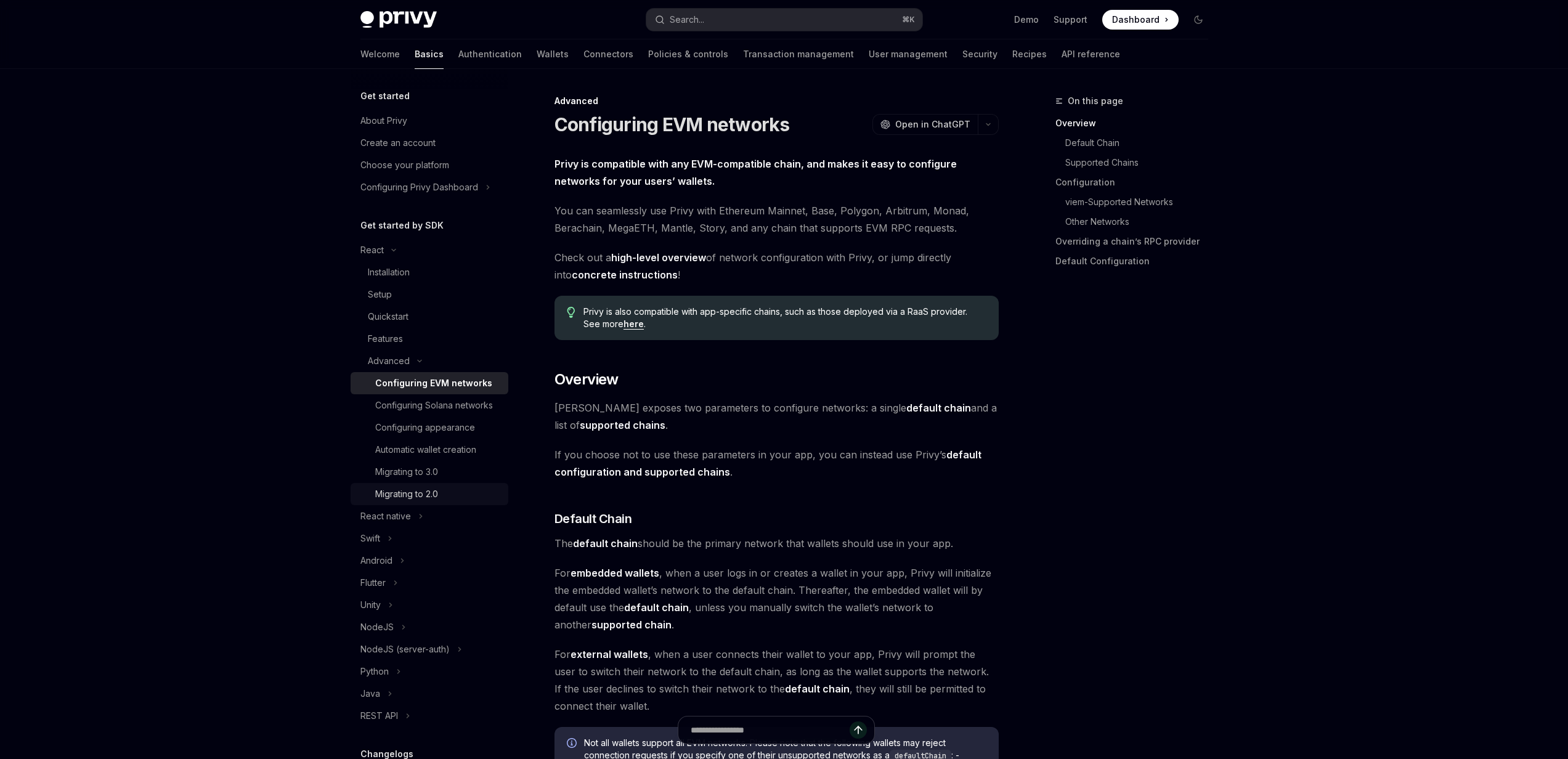
click at [438, 501] on div "Migrating to 2.0" at bounding box center [407, 493] width 63 height 15
type textarea "*"
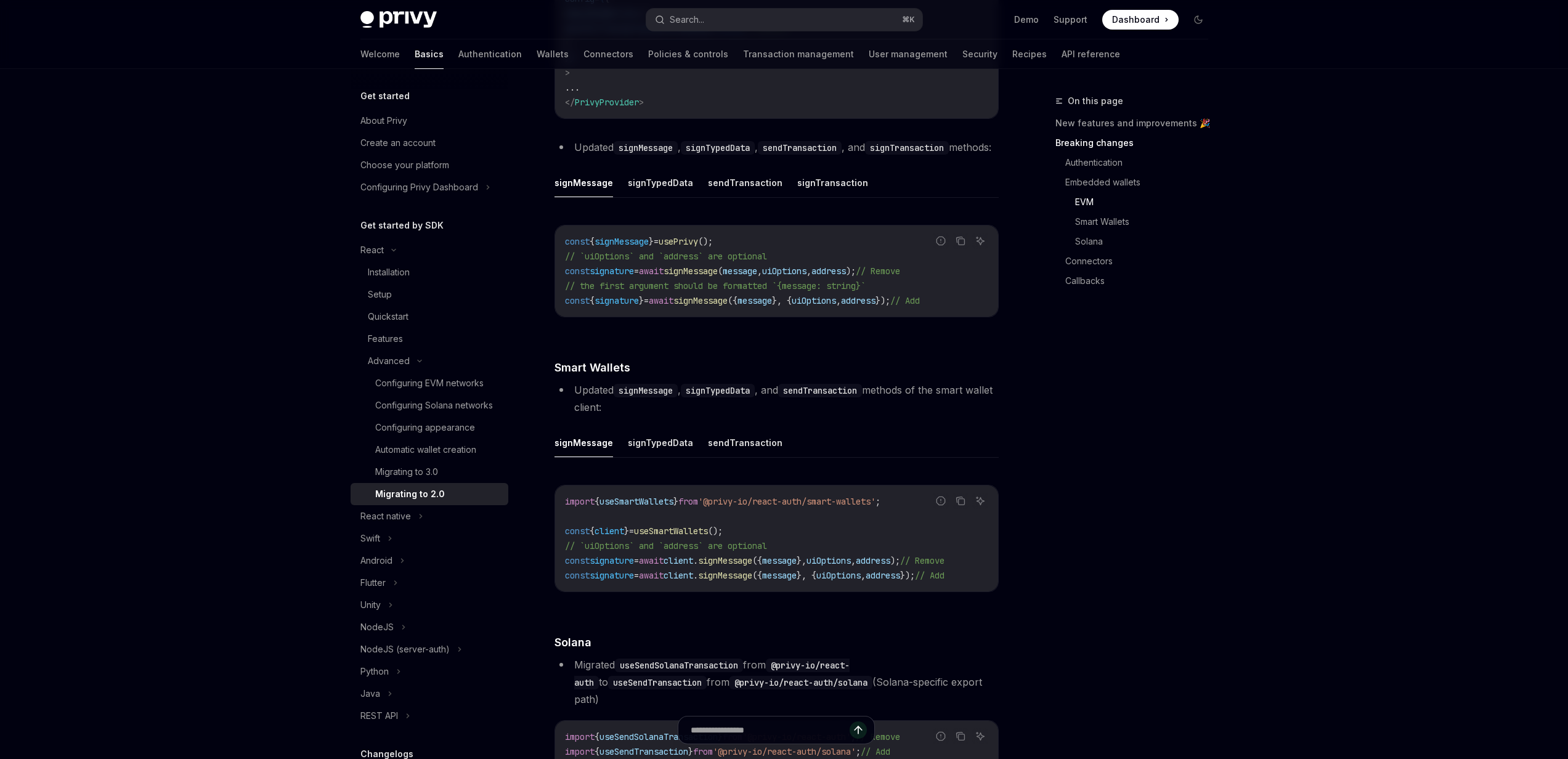
scroll to position [1766, 0]
click at [1085, 240] on link "Solana" at bounding box center [1147, 241] width 143 height 20
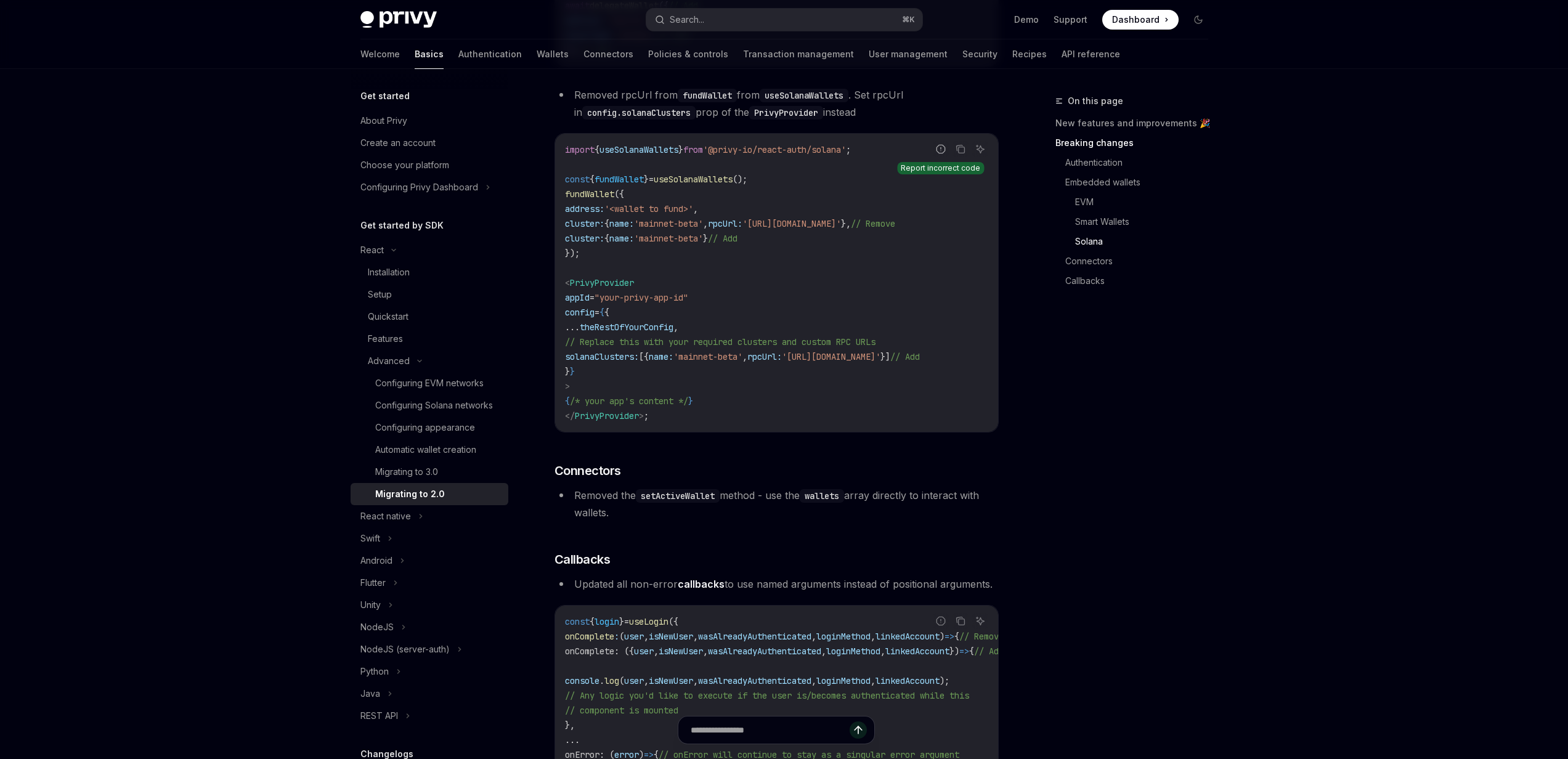
scroll to position [2491, 0]
